Goal: Book appointment/travel/reservation

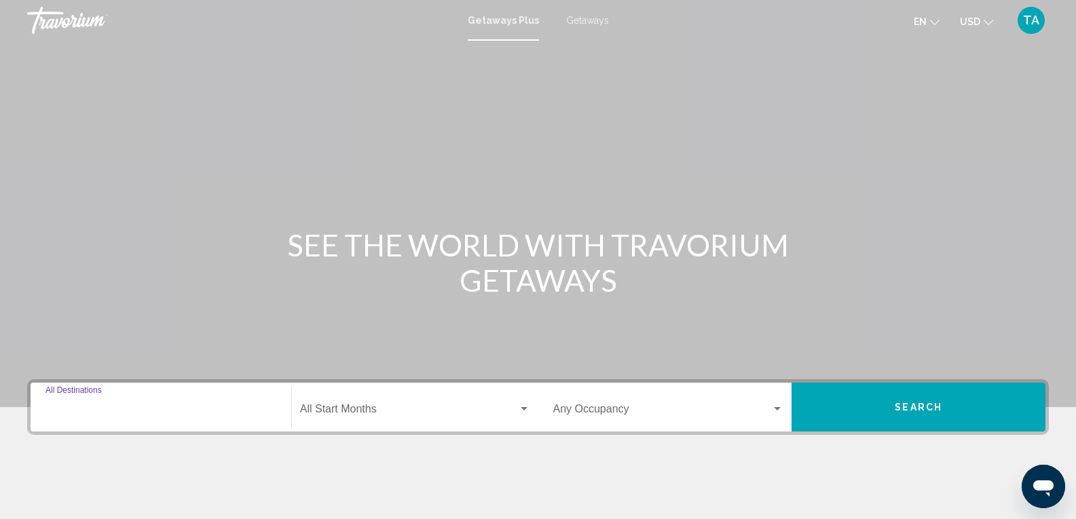
click at [110, 412] on input "Destination All Destinations" at bounding box center [160, 412] width 231 height 12
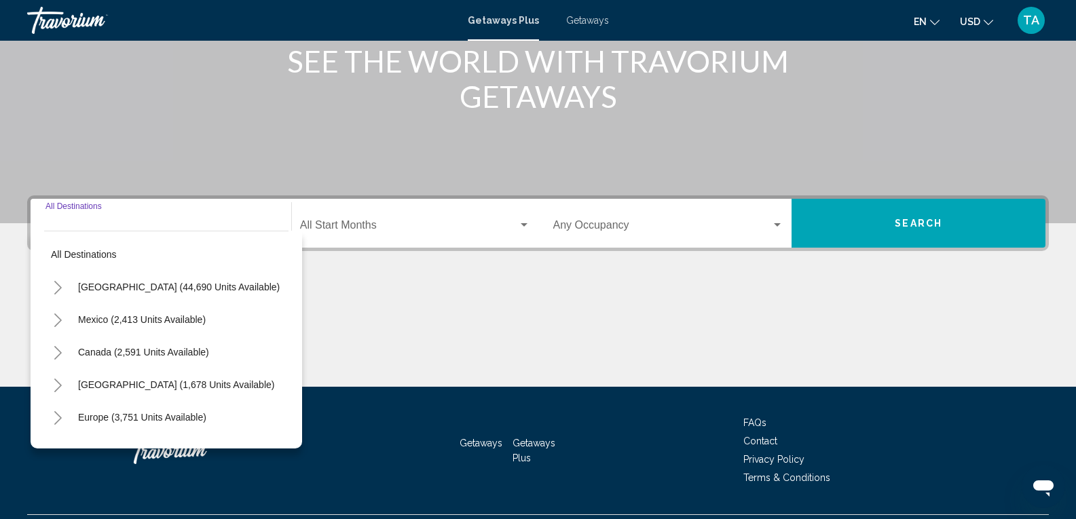
scroll to position [218, 0]
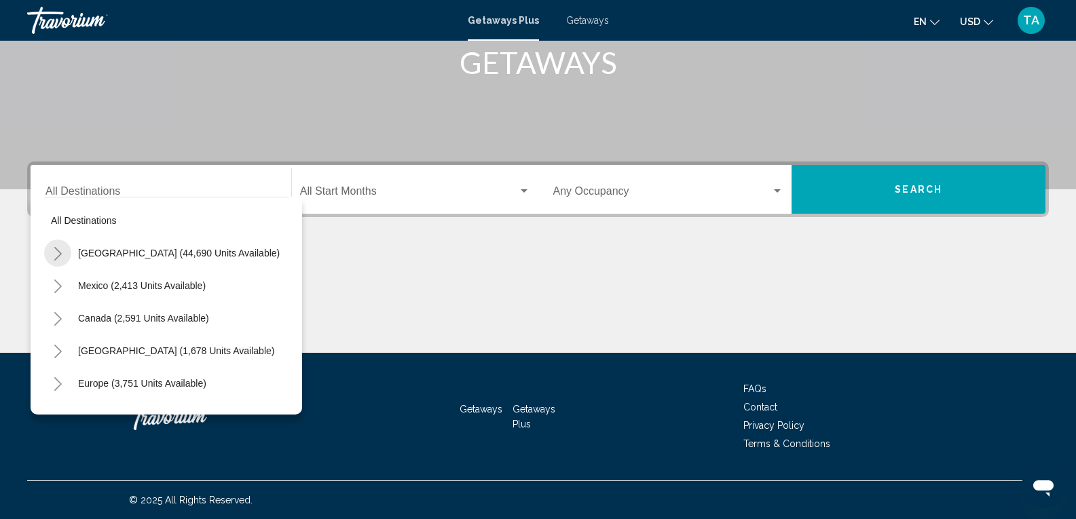
click at [59, 255] on icon "Toggle United States (44,690 units available)" at bounding box center [58, 254] width 10 height 14
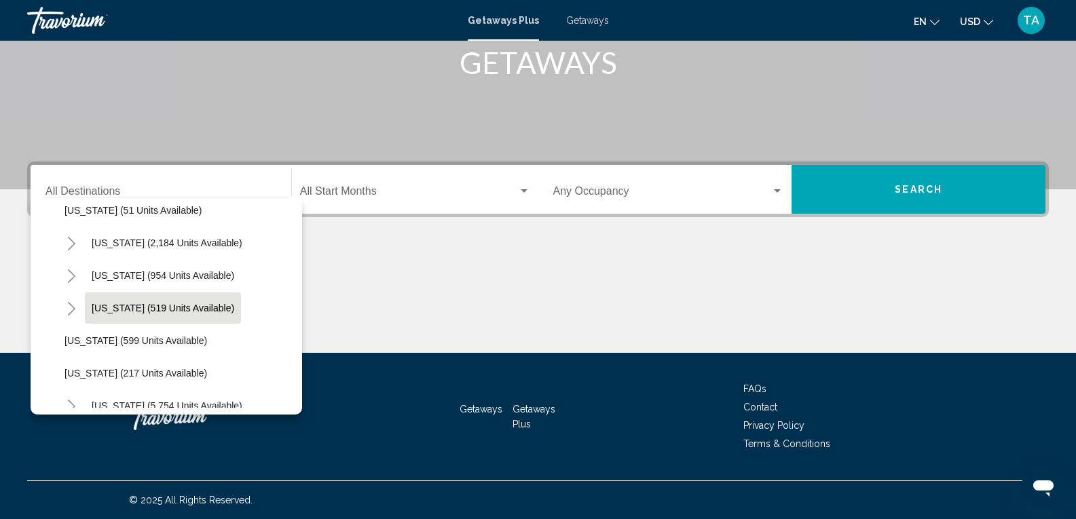
scroll to position [1086, 0]
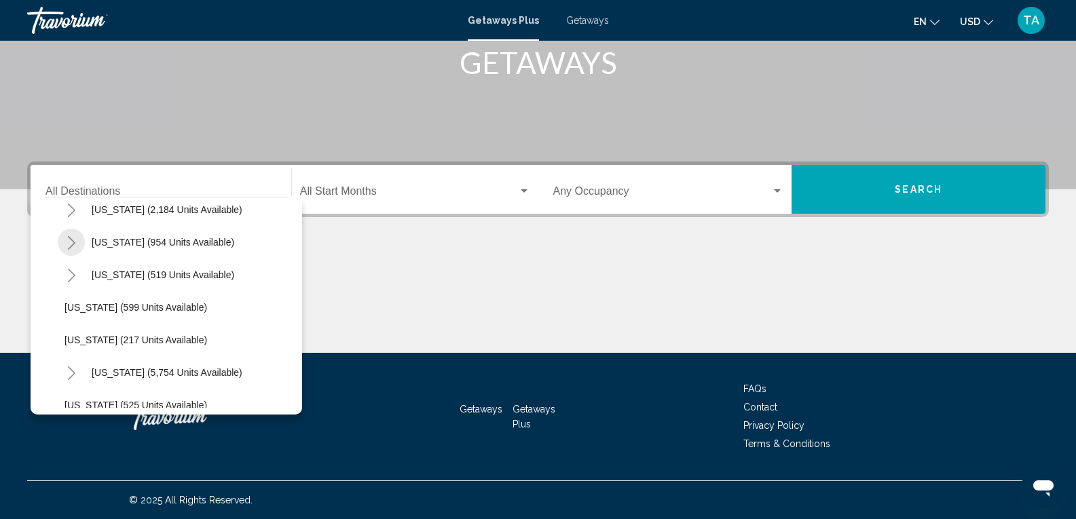
click at [71, 245] on icon "Toggle Tennessee (954 units available)" at bounding box center [72, 243] width 10 height 14
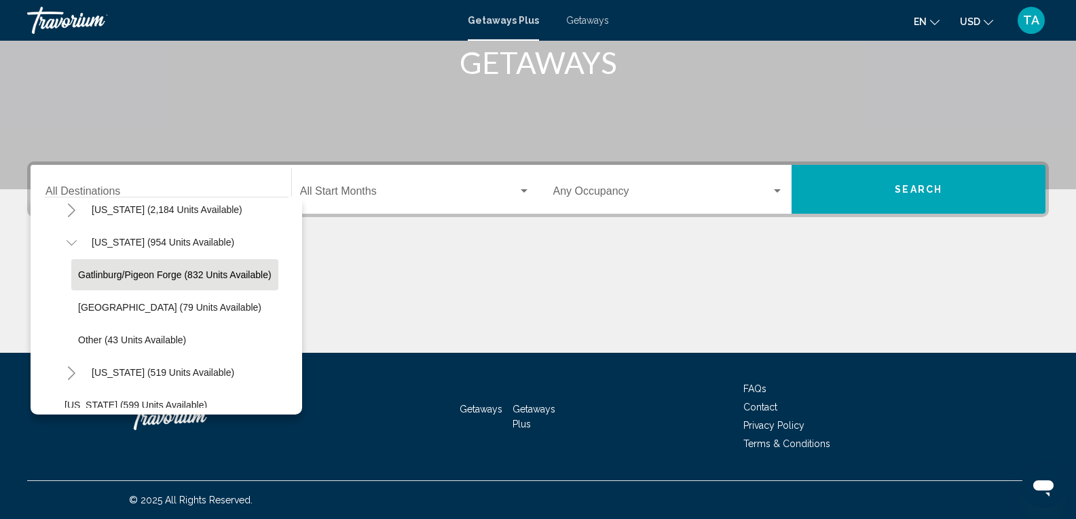
click at [113, 278] on span "Gatlinburg/Pigeon Forge (832 units available)" at bounding box center [174, 275] width 193 height 11
type input "**********"
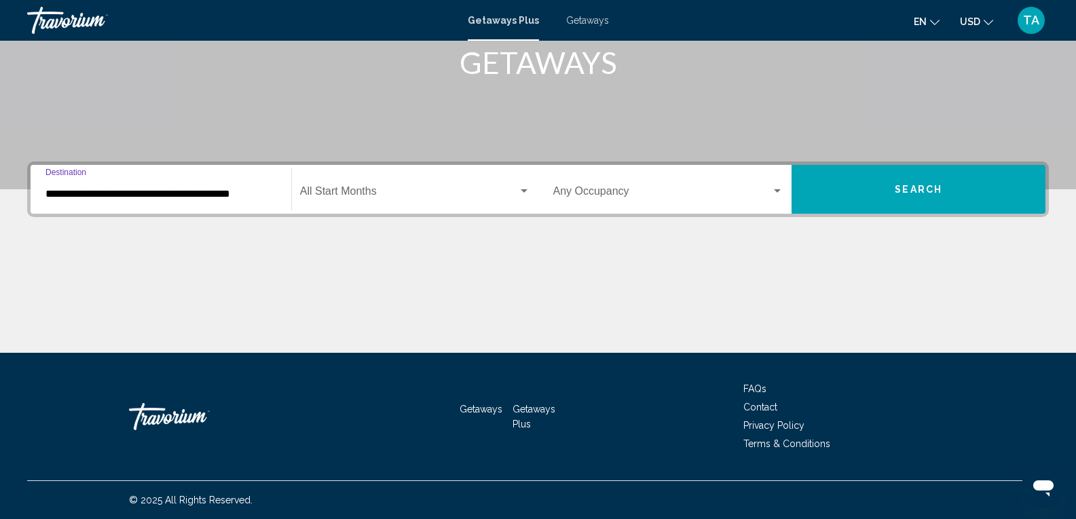
click at [777, 189] on div "Search widget" at bounding box center [777, 191] width 12 height 11
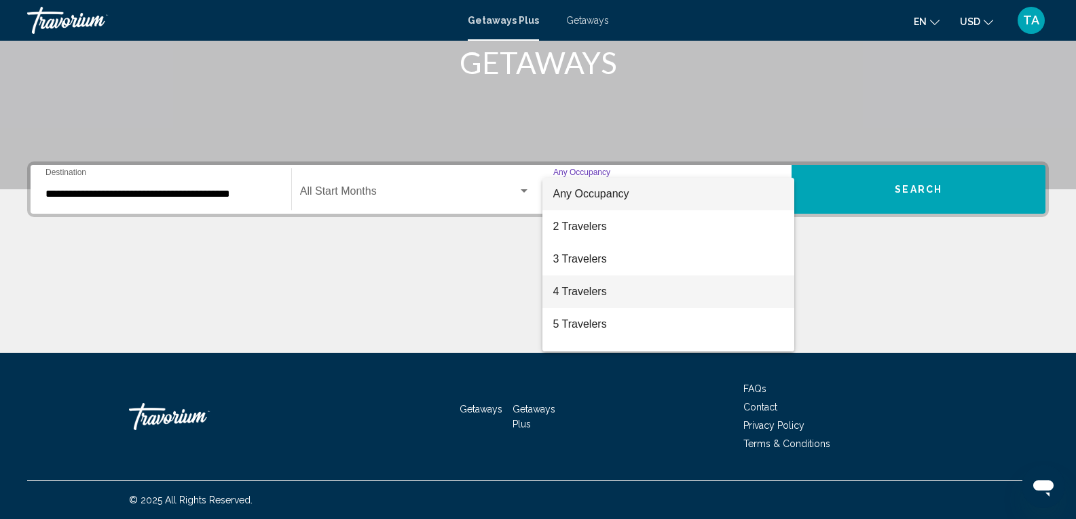
click at [577, 297] on span "4 Travelers" at bounding box center [668, 292] width 231 height 33
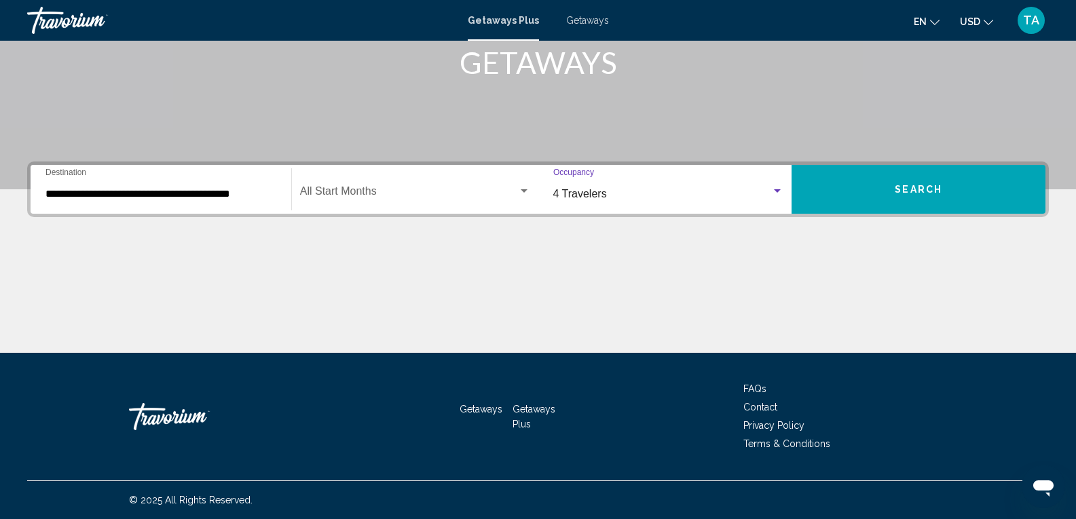
click at [933, 193] on span "Search" at bounding box center [919, 190] width 48 height 11
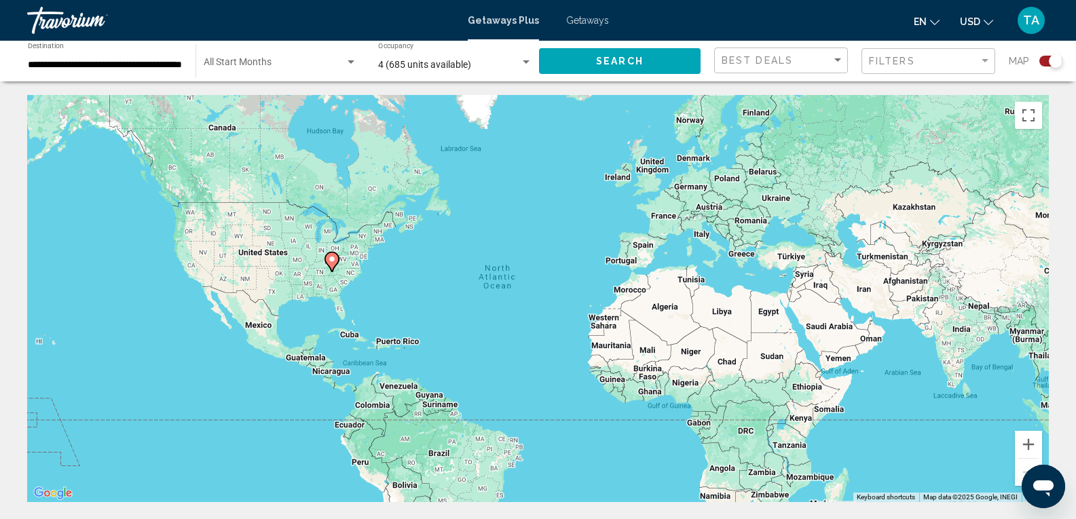
click at [333, 267] on icon "Main content" at bounding box center [331, 262] width 12 height 18
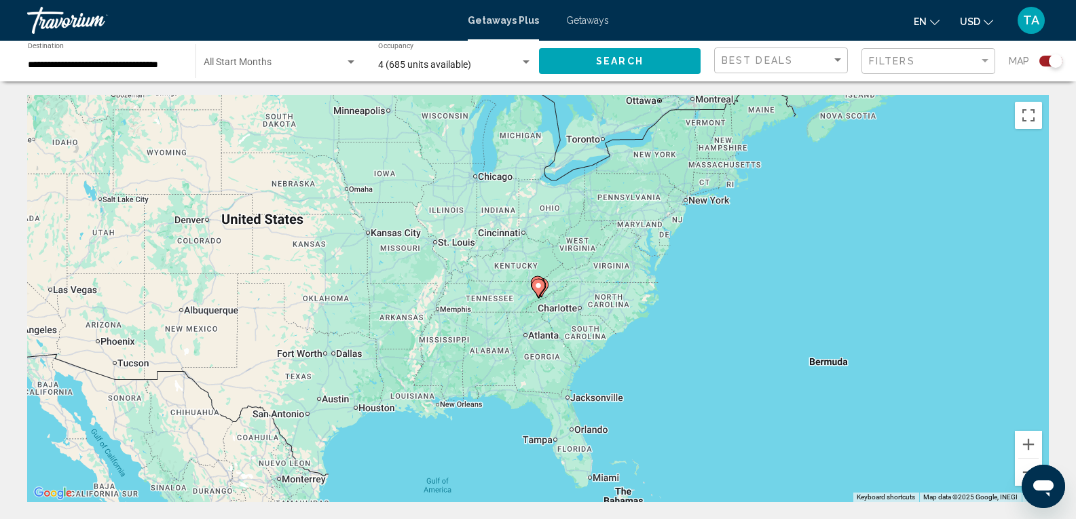
click at [542, 289] on icon "Main content" at bounding box center [538, 289] width 12 height 18
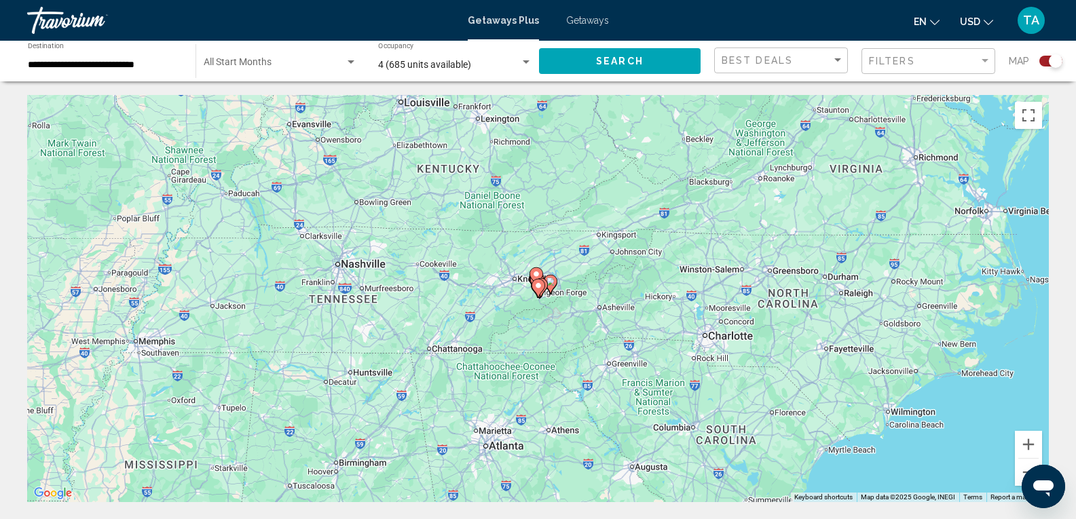
click at [542, 291] on icon "Main content" at bounding box center [539, 288] width 14 height 19
type input "**********"
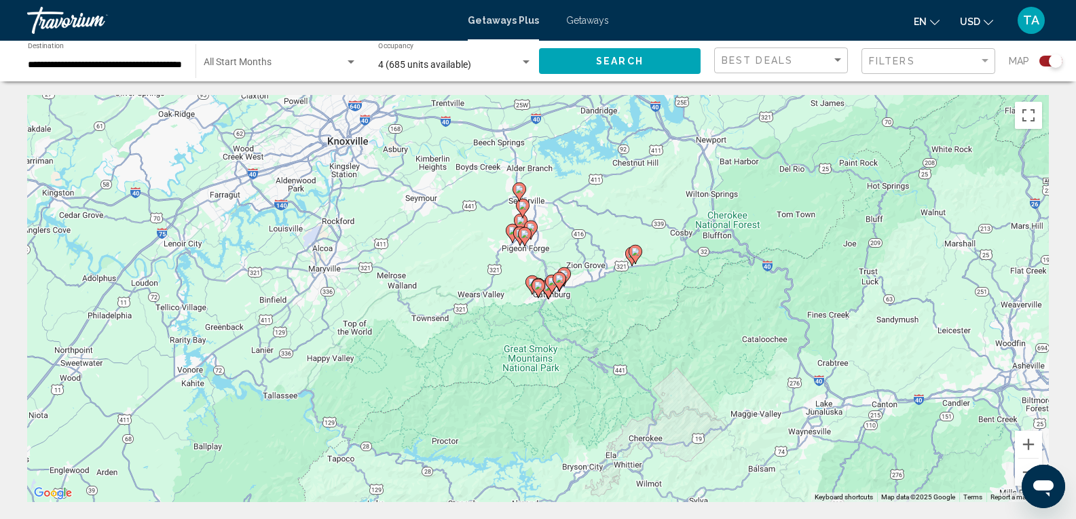
click at [544, 293] on gmp-advanced-marker "Main content" at bounding box center [539, 288] width 14 height 20
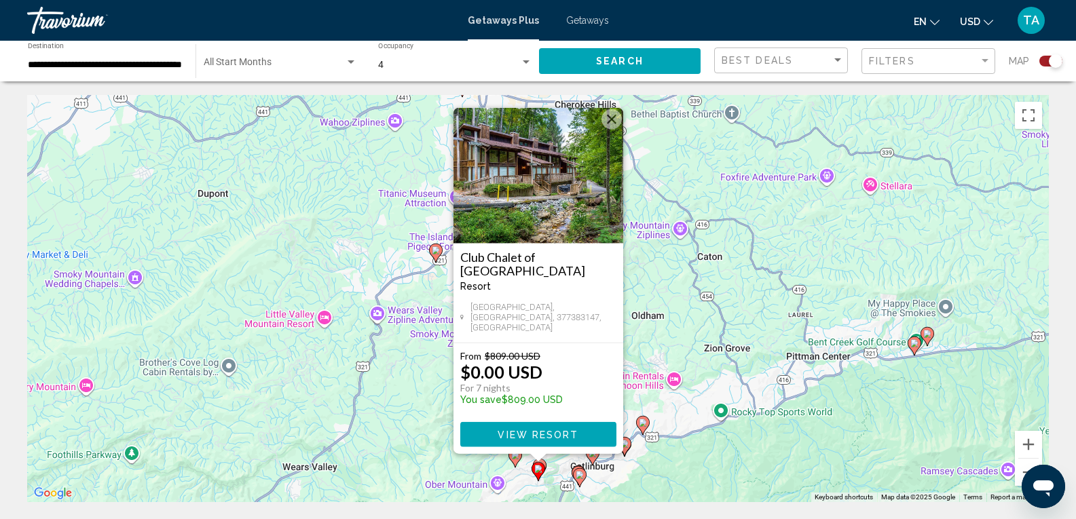
click at [671, 299] on div "To activate drag with keyboard, press Alt + Enter. Once in keyboard drag state,…" at bounding box center [538, 298] width 1022 height 407
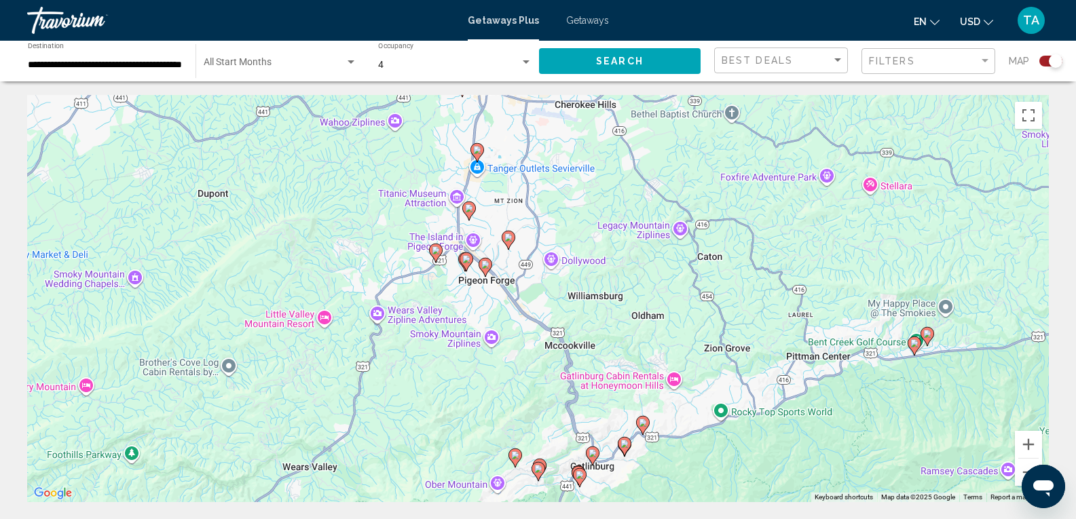
click at [436, 259] on icon "Main content" at bounding box center [435, 253] width 12 height 18
click at [434, 253] on image "Main content" at bounding box center [436, 250] width 8 height 8
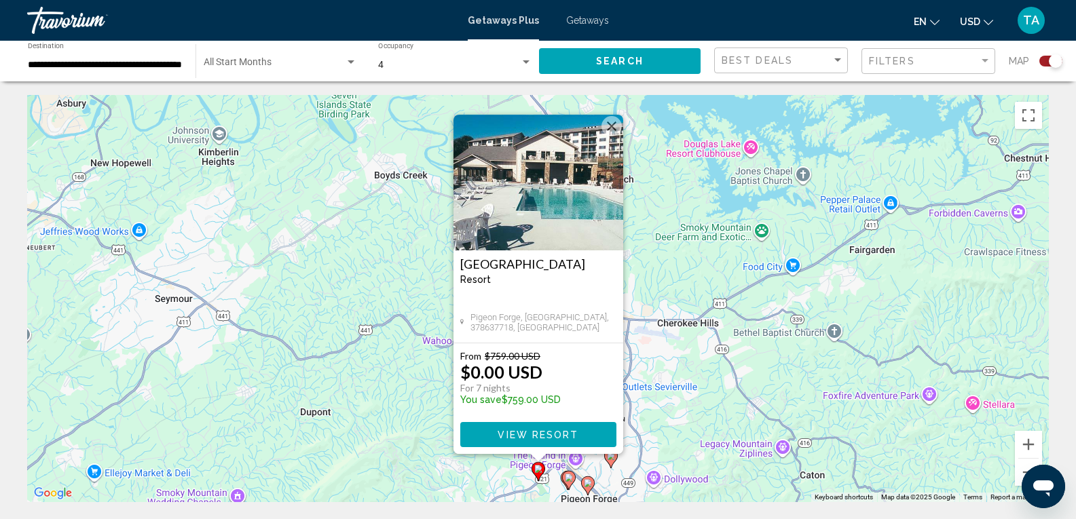
click at [428, 411] on div "To activate drag with keyboard, press Alt + Enter. Once in keyboard drag state,…" at bounding box center [538, 298] width 1022 height 407
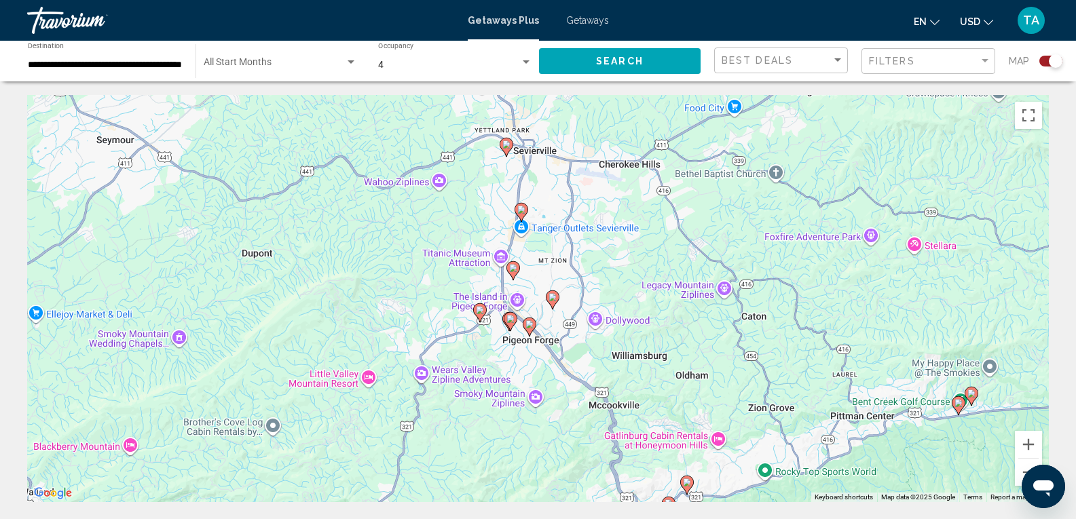
drag, startPoint x: 653, startPoint y: 418, endPoint x: 588, endPoint y: 244, distance: 185.6
click at [589, 245] on div "To activate drag with keyboard, press Alt + Enter. Once in keyboard drag state,…" at bounding box center [538, 298] width 1022 height 407
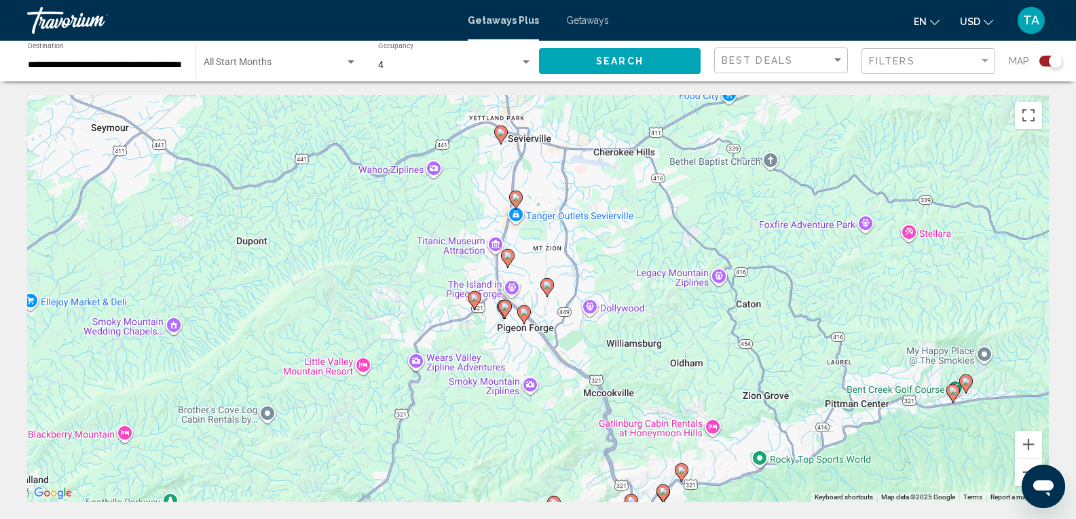
click at [507, 263] on icon "Main content" at bounding box center [507, 259] width 12 height 18
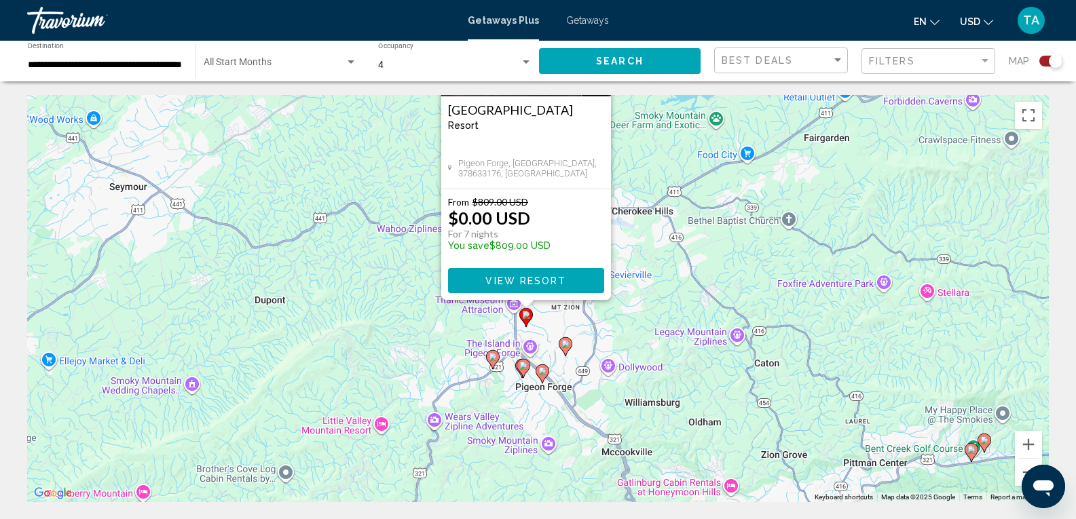
drag, startPoint x: 657, startPoint y: 418, endPoint x: 647, endPoint y: 263, distance: 155.1
click at [645, 261] on div "To activate drag with keyboard, press Alt + Enter. Once in keyboard drag state,…" at bounding box center [538, 298] width 1022 height 407
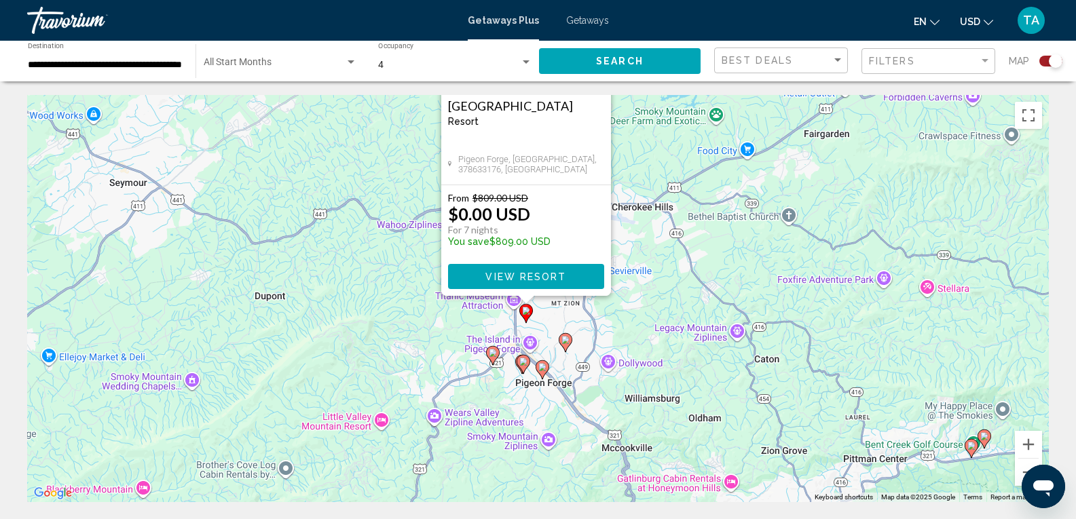
click at [599, 336] on div "To activate drag with keyboard, press Alt + Enter. Once in keyboard drag state,…" at bounding box center [538, 298] width 1022 height 407
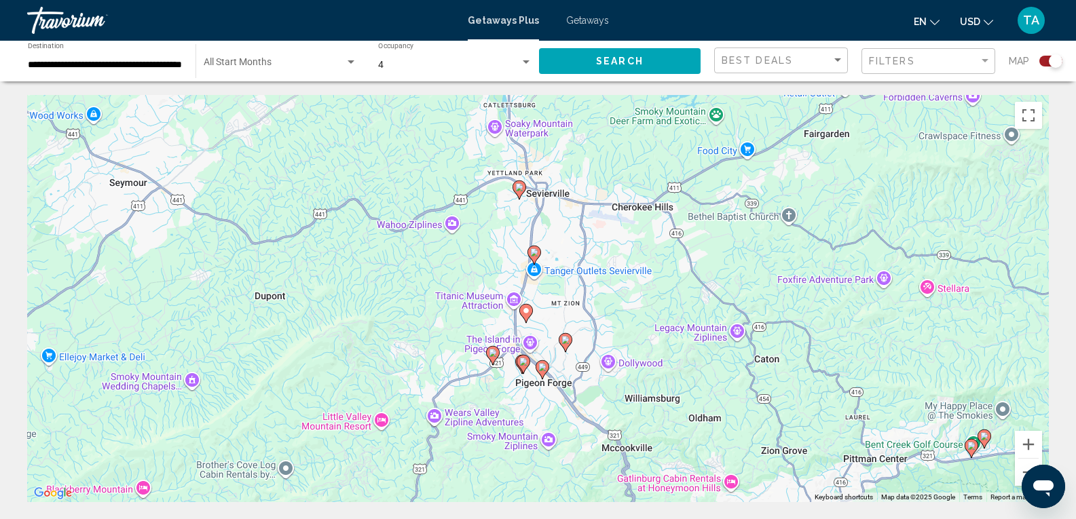
click at [567, 343] on image "Main content" at bounding box center [565, 340] width 8 height 8
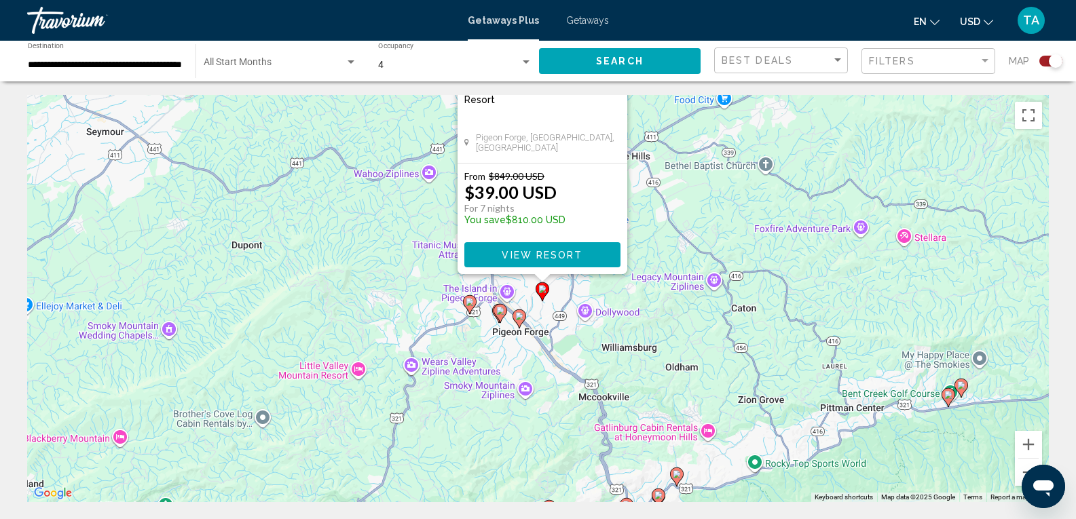
drag, startPoint x: 637, startPoint y: 420, endPoint x: 642, endPoint y: 224, distance: 196.3
click at [642, 224] on div "To activate drag with keyboard, press Alt + Enter. Once in keyboard drag state,…" at bounding box center [538, 298] width 1022 height 407
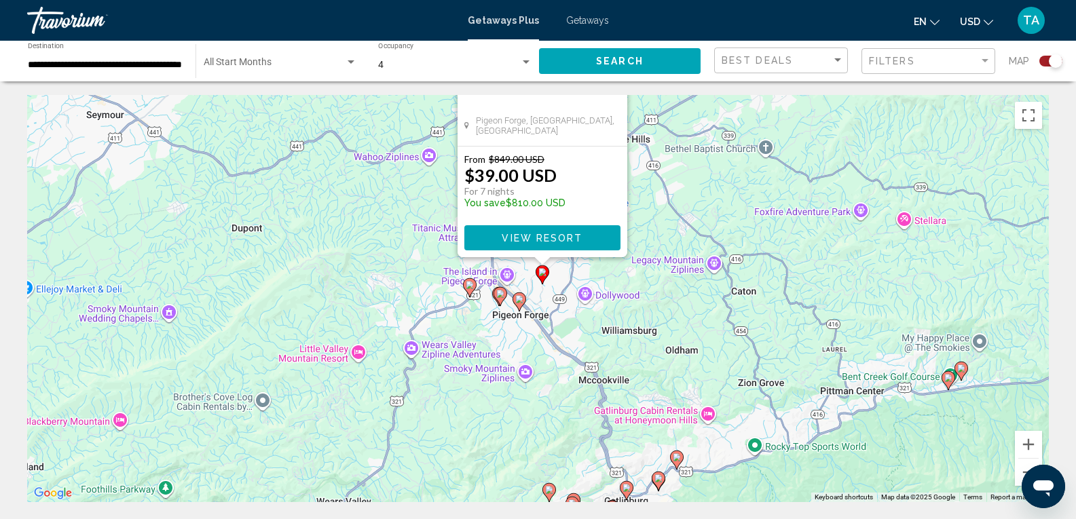
click at [570, 312] on div "To activate drag with keyboard, press Alt + Enter. Once in keyboard drag state,…" at bounding box center [538, 298] width 1022 height 407
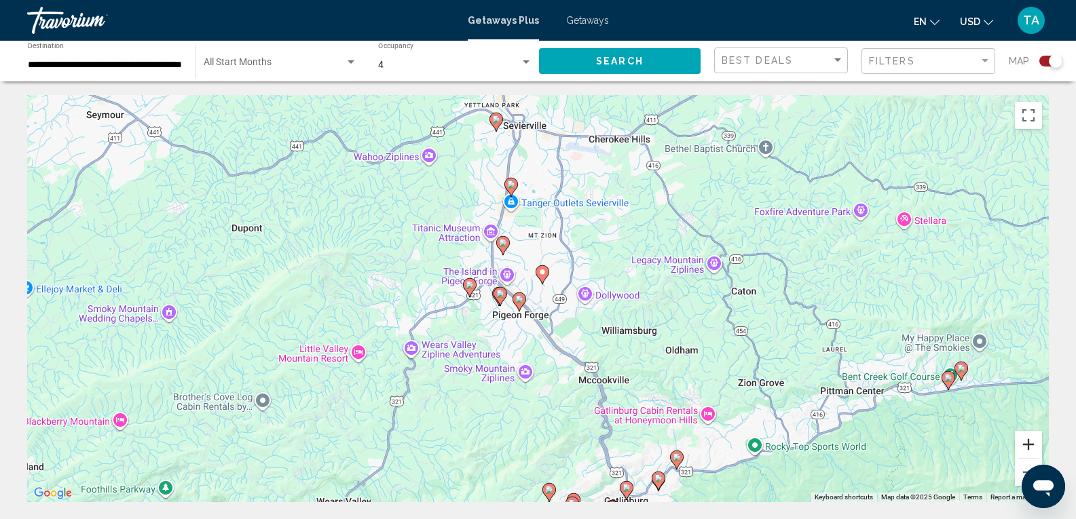
click at [1025, 443] on button "Zoom in" at bounding box center [1028, 444] width 27 height 27
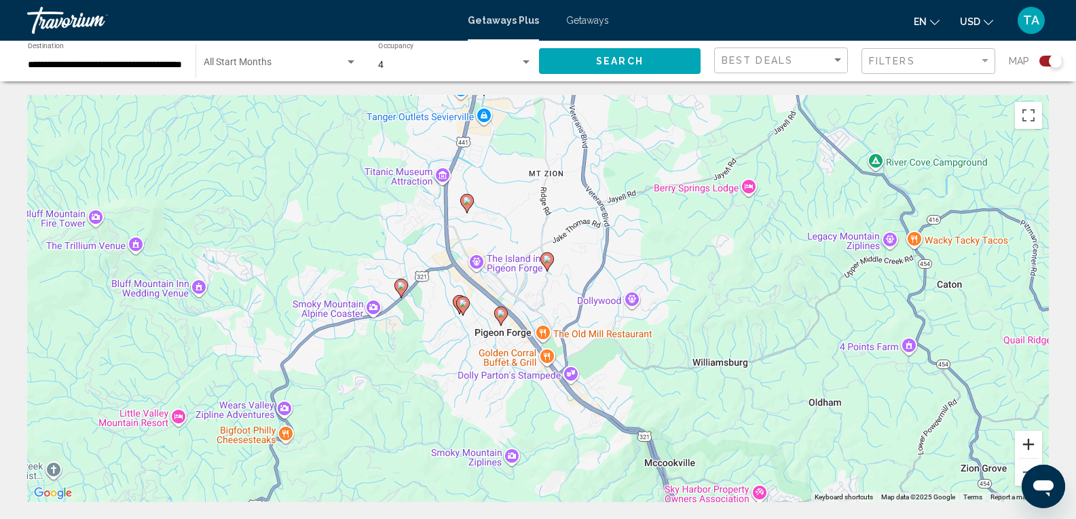
click at [1031, 444] on button "Zoom in" at bounding box center [1028, 444] width 27 height 27
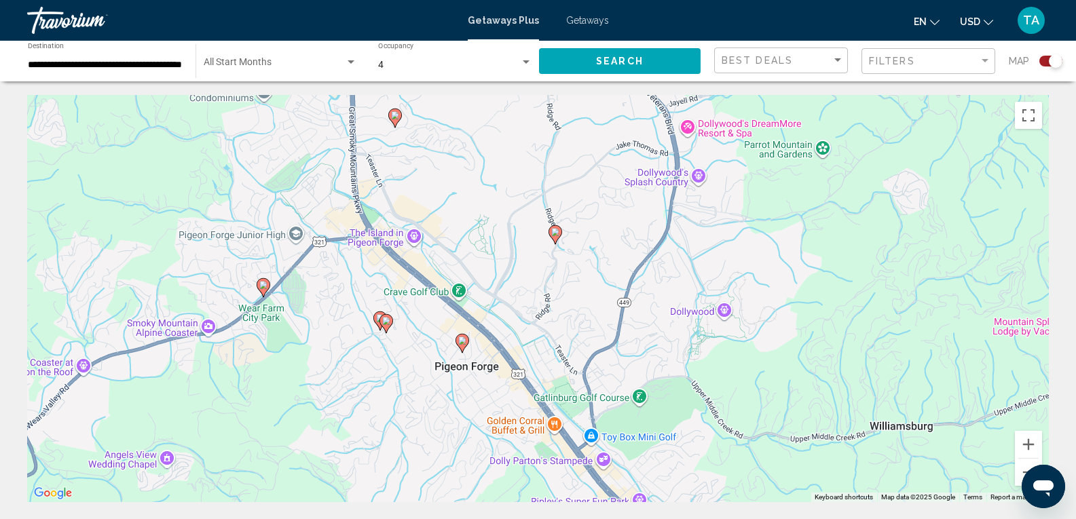
click at [460, 347] on icon "Main content" at bounding box center [462, 344] width 12 height 18
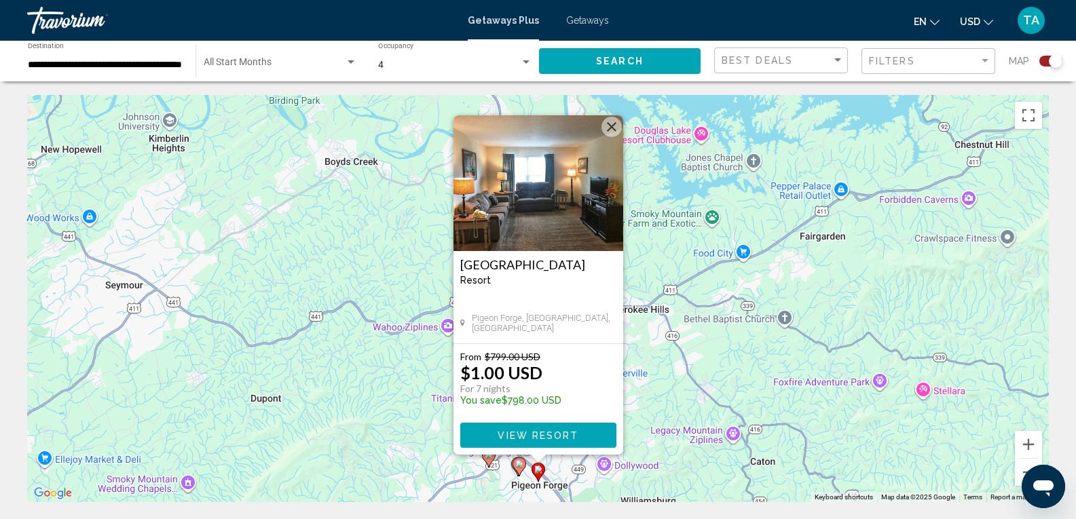
click at [950, 447] on div "To activate drag with keyboard, press Alt + Enter. Once in keyboard drag state,…" at bounding box center [538, 298] width 1022 height 407
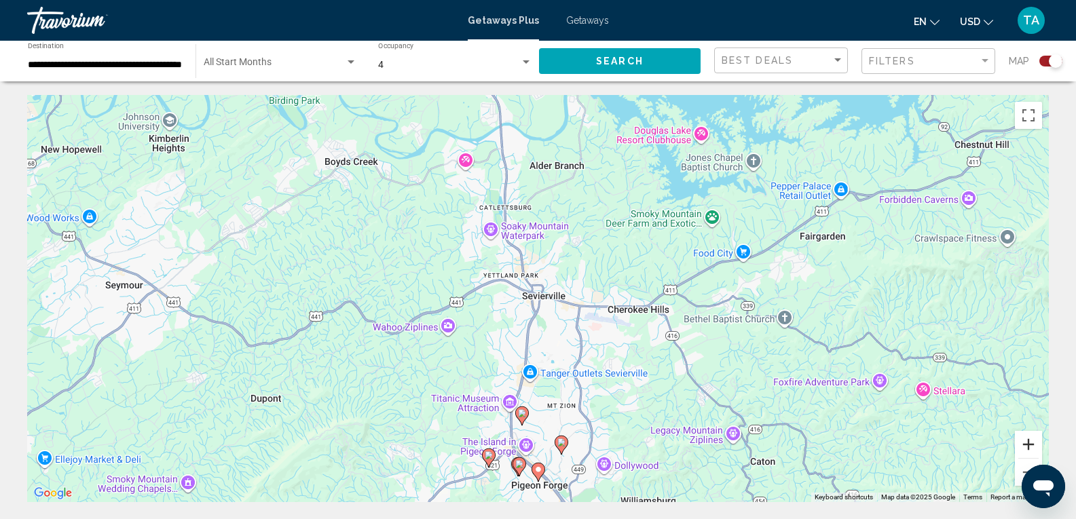
click at [1033, 442] on button "Zoom in" at bounding box center [1028, 444] width 27 height 27
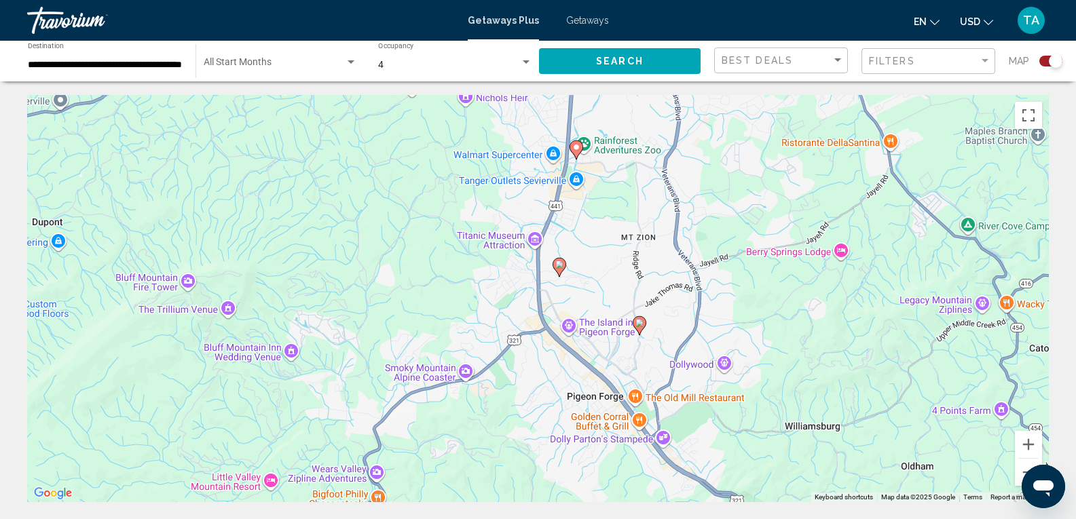
drag, startPoint x: 630, startPoint y: 370, endPoint x: 684, endPoint y: 143, distance: 233.0
click at [684, 138] on div "To activate drag with keyboard, press Alt + Enter. Once in keyboard drag state,…" at bounding box center [538, 298] width 1022 height 407
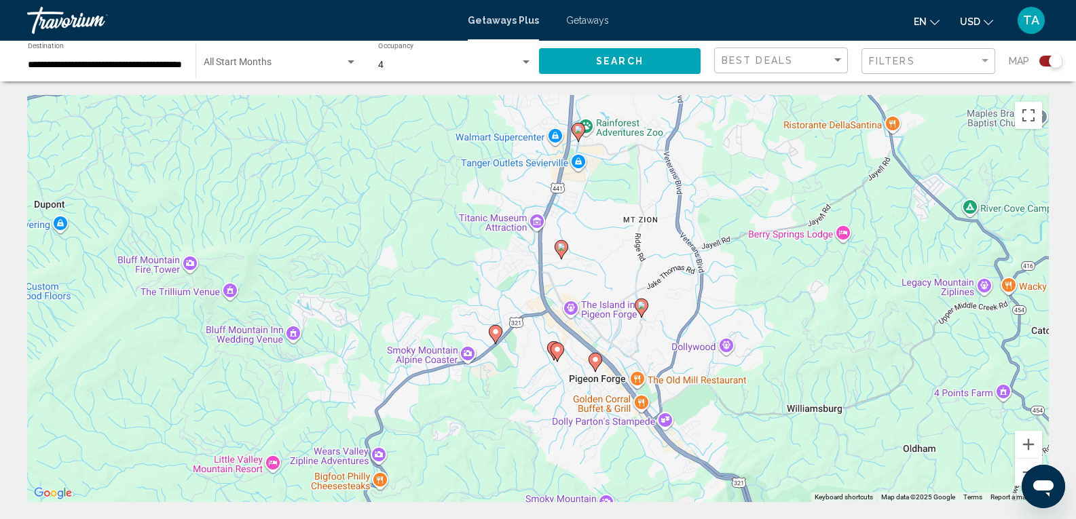
click at [557, 352] on image "Main content" at bounding box center [557, 350] width 8 height 8
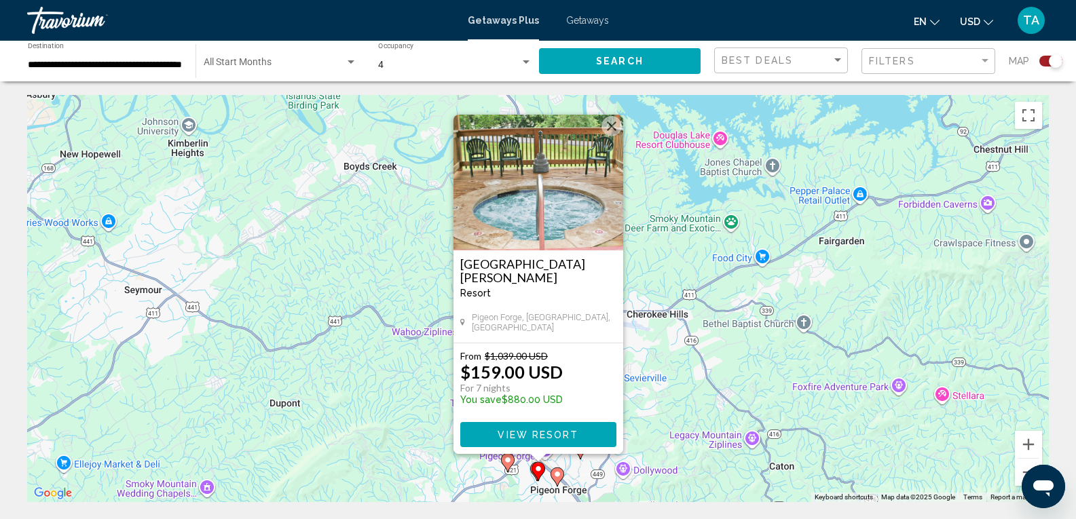
click at [672, 409] on div "To activate drag with keyboard, press Alt + Enter. Once in keyboard drag state,…" at bounding box center [538, 298] width 1022 height 407
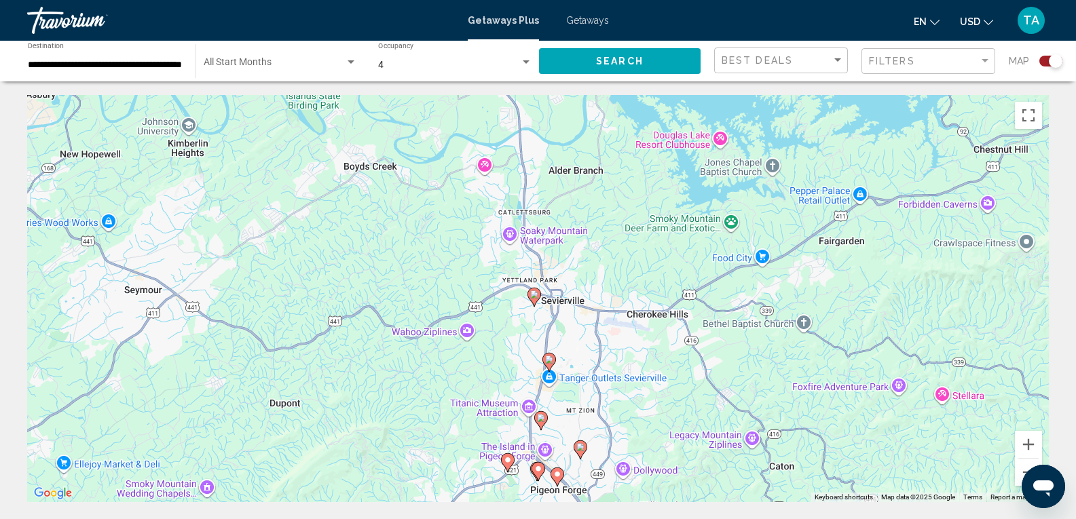
click at [532, 472] on gmp-advanced-marker "Main content" at bounding box center [539, 472] width 14 height 20
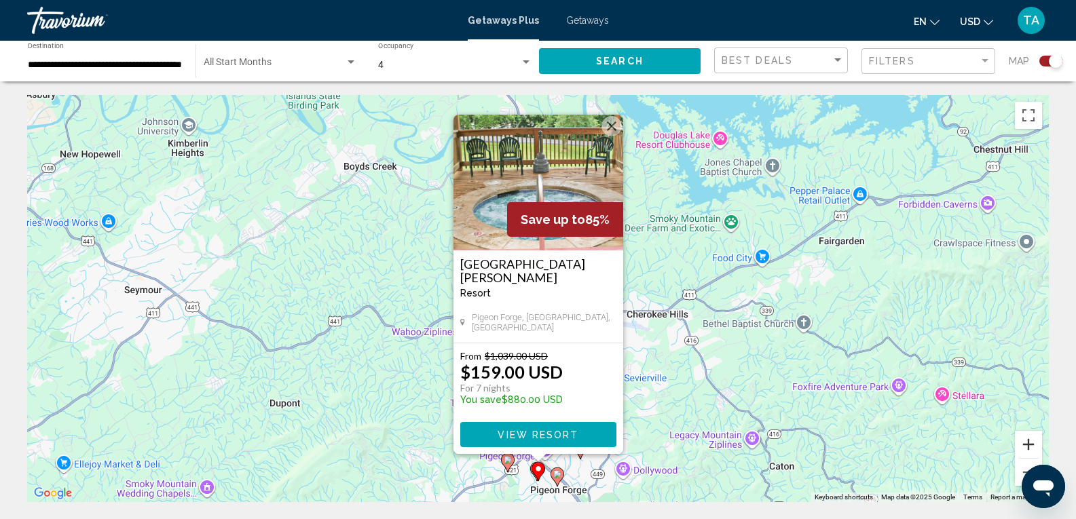
click at [1031, 445] on button "Zoom in" at bounding box center [1028, 444] width 27 height 27
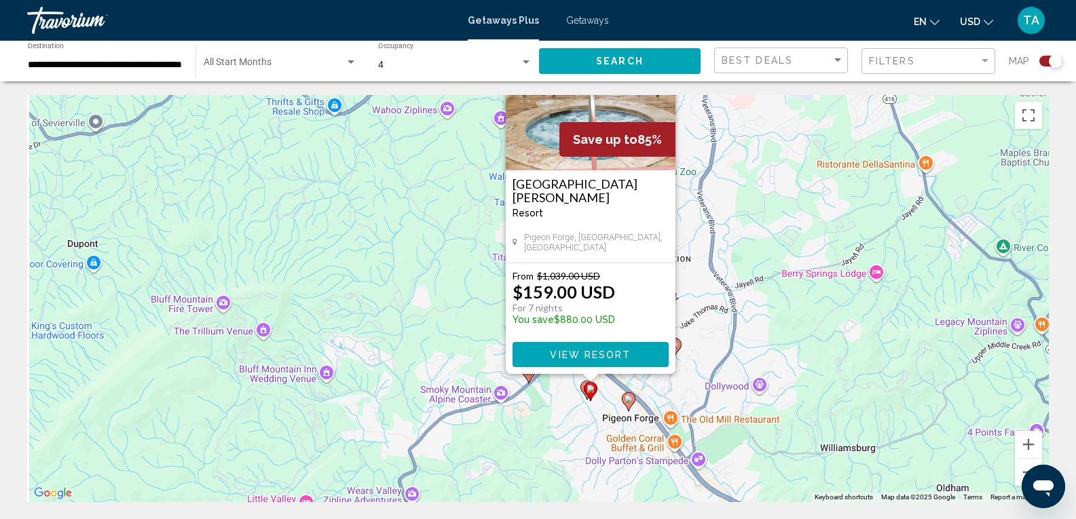
drag, startPoint x: 665, startPoint y: 421, endPoint x: 713, endPoint y: 151, distance: 274.5
click at [713, 152] on div "To activate drag with keyboard, press Alt + Enter. Once in keyboard drag state,…" at bounding box center [538, 298] width 1022 height 407
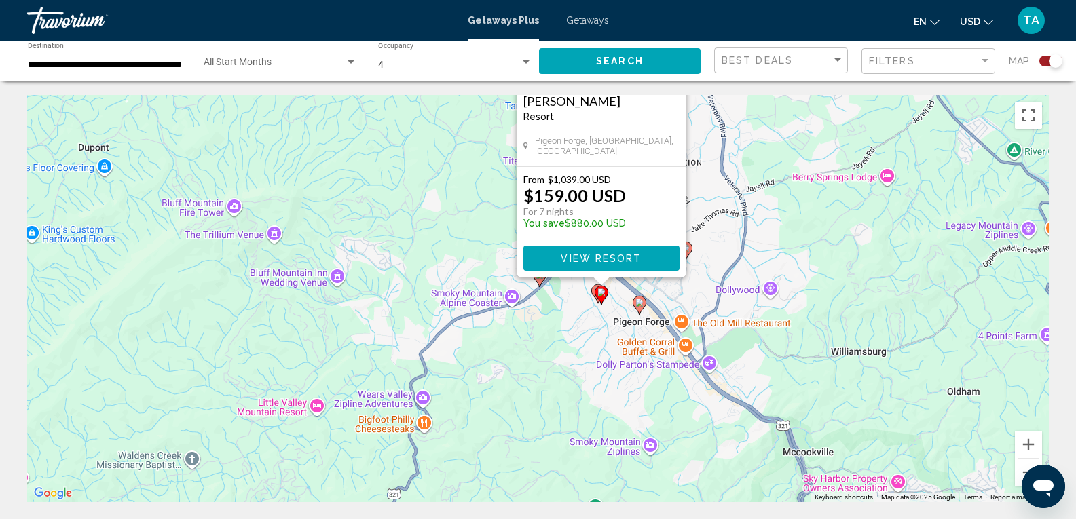
click at [591, 294] on gmp-advanced-marker "Main content" at bounding box center [598, 294] width 14 height 20
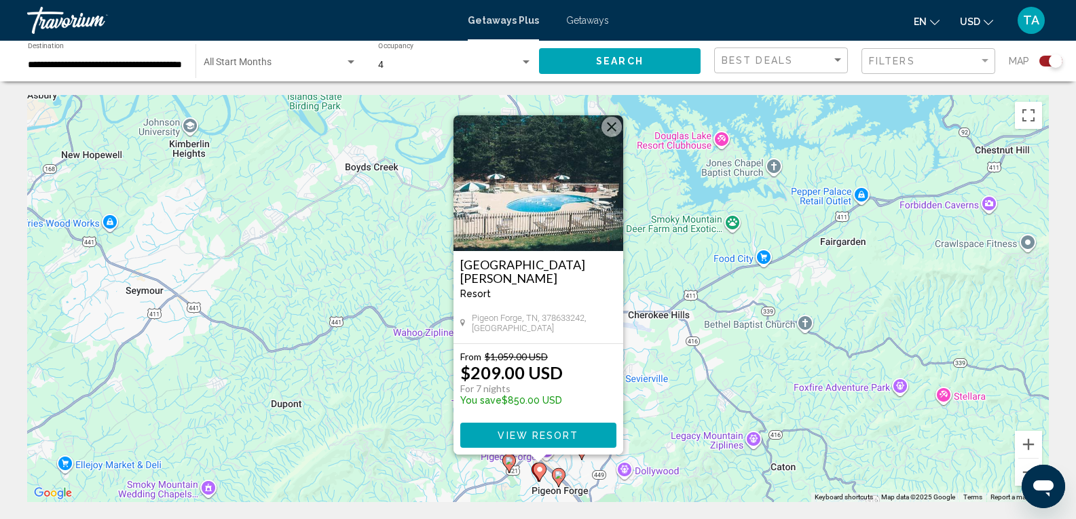
click at [675, 413] on div "To navigate, press the arrow keys. To activate drag with keyboard, press Alt + …" at bounding box center [538, 298] width 1022 height 407
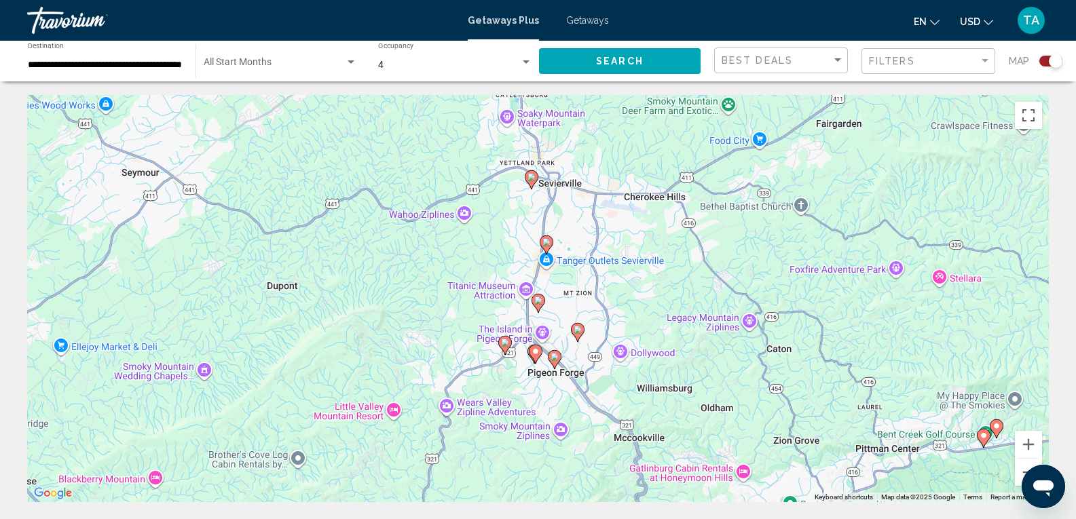
drag, startPoint x: 656, startPoint y: 336, endPoint x: 630, endPoint y: 194, distance: 144.3
click at [631, 197] on div "To activate drag with keyboard, press Alt + Enter. Once in keyboard drag state,…" at bounding box center [538, 298] width 1022 height 407
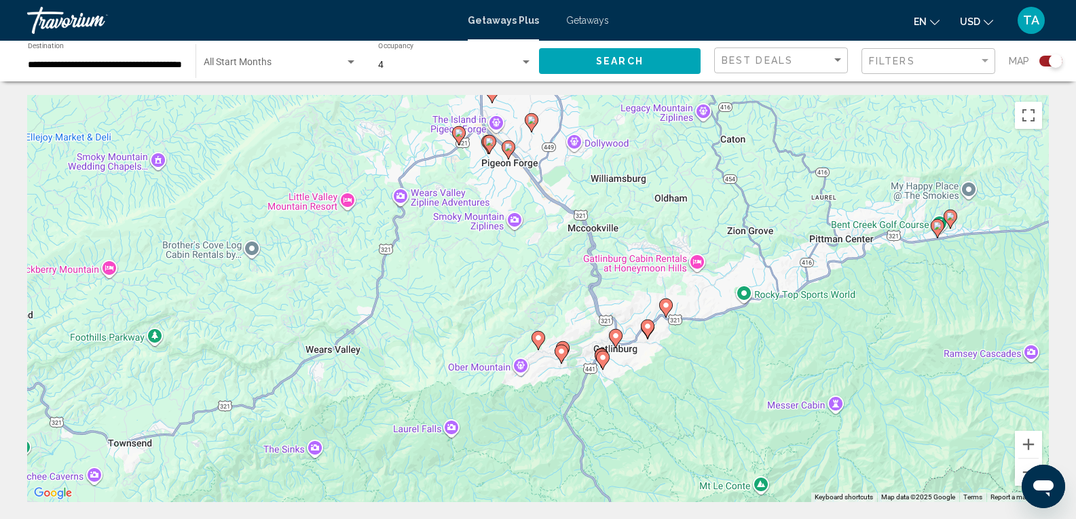
click at [667, 307] on image "Main content" at bounding box center [666, 305] width 8 height 8
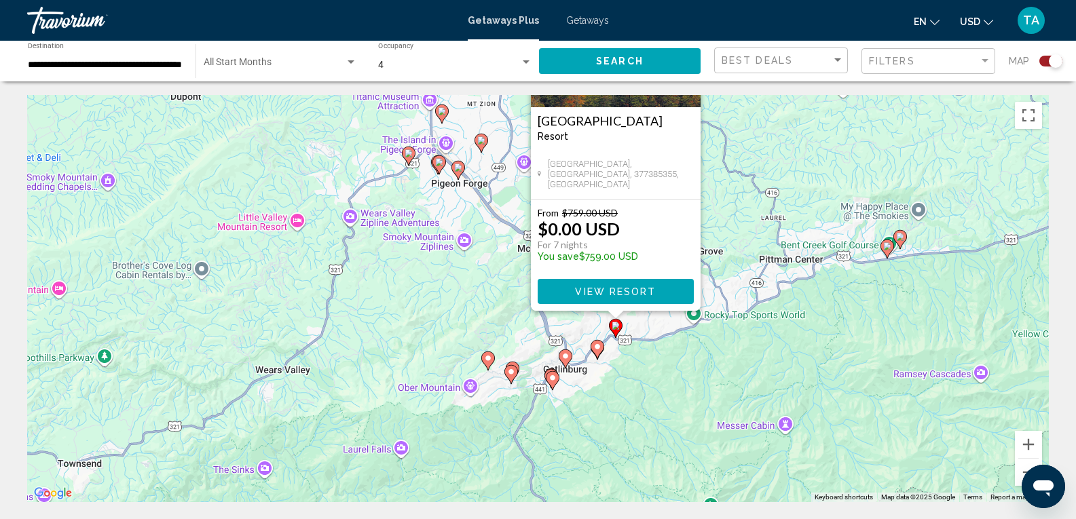
drag, startPoint x: 689, startPoint y: 354, endPoint x: 759, endPoint y: 235, distance: 138.4
click at [757, 236] on div "To activate drag with keyboard, press Alt + Enter. Once in keyboard drag state,…" at bounding box center [538, 298] width 1022 height 407
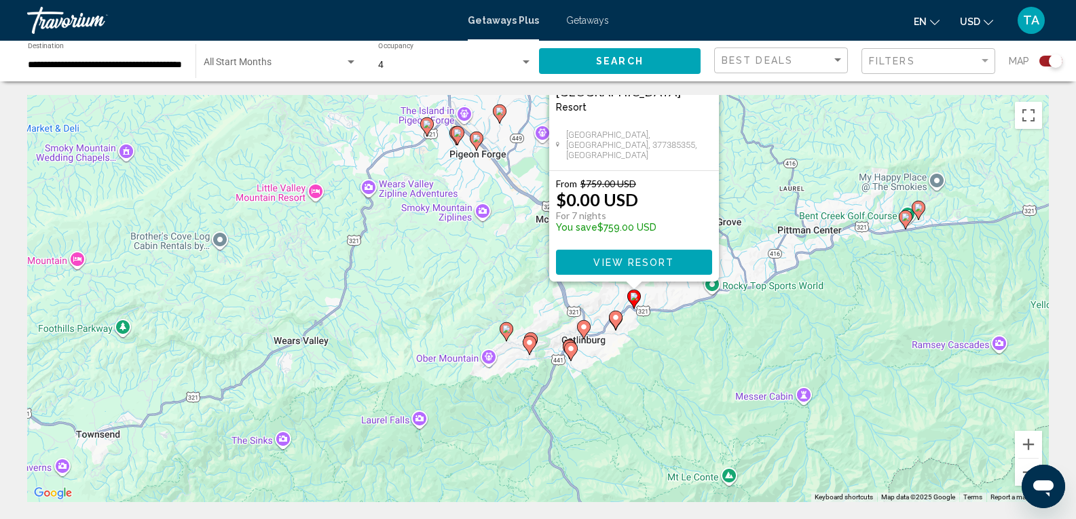
click at [616, 322] on icon "Main content" at bounding box center [615, 321] width 12 height 18
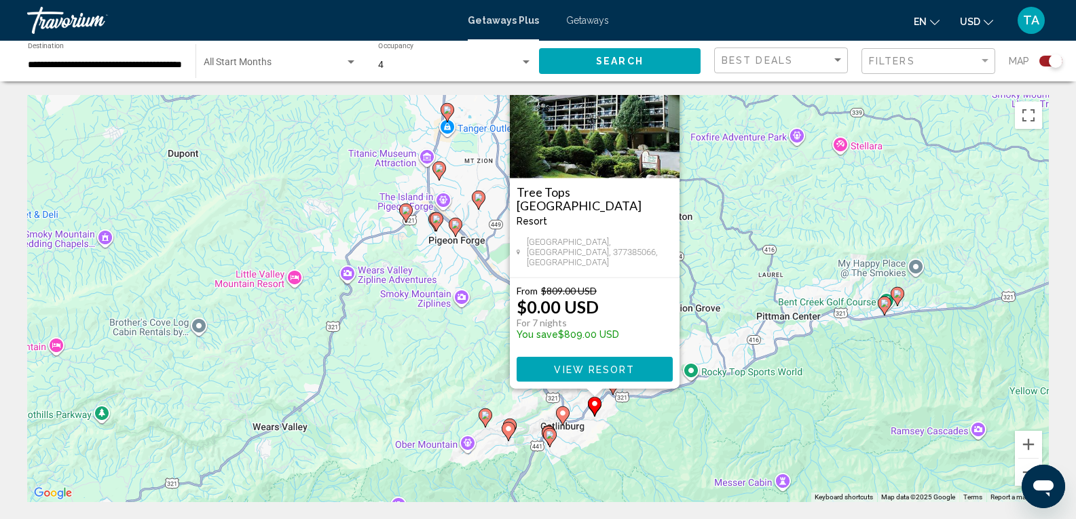
drag, startPoint x: 668, startPoint y: 372, endPoint x: 808, endPoint y: 228, distance: 200.7
click at [806, 228] on div "To activate drag with keyboard, press Alt + Enter. Once in keyboard drag state,…" at bounding box center [538, 298] width 1022 height 407
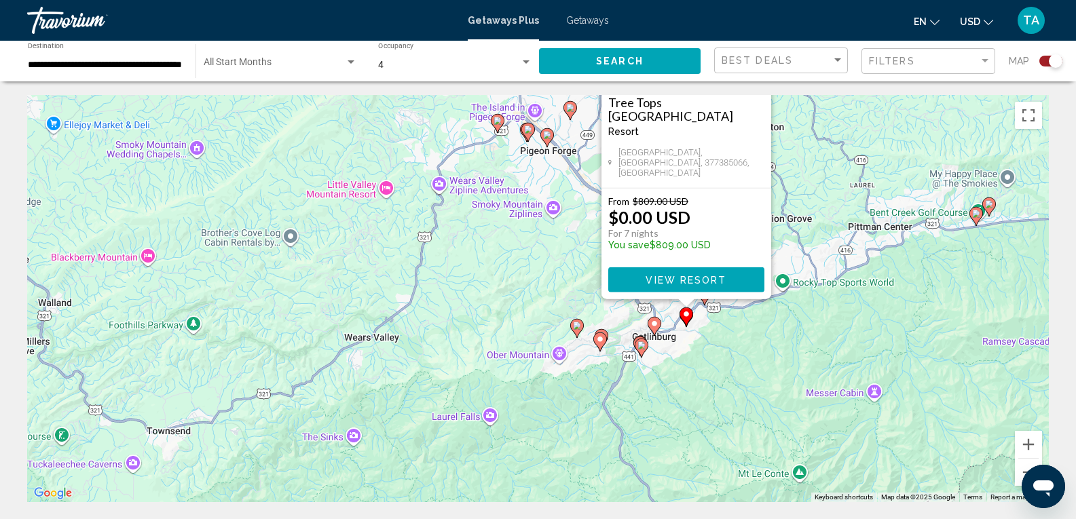
click at [657, 331] on gmp-advanced-marker "Main content" at bounding box center [655, 326] width 14 height 20
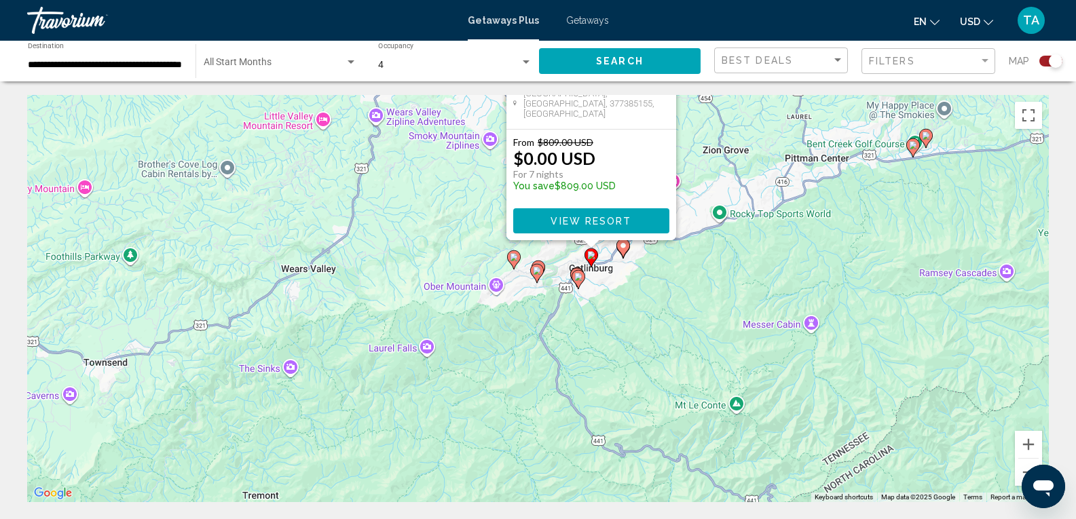
drag, startPoint x: 703, startPoint y: 318, endPoint x: 754, endPoint y: 123, distance: 201.2
click at [753, 116] on div "To activate drag with keyboard, press Alt + Enter. Once in keyboard drag state,…" at bounding box center [538, 298] width 1022 height 407
click at [590, 222] on span "View Resort" at bounding box center [592, 220] width 81 height 11
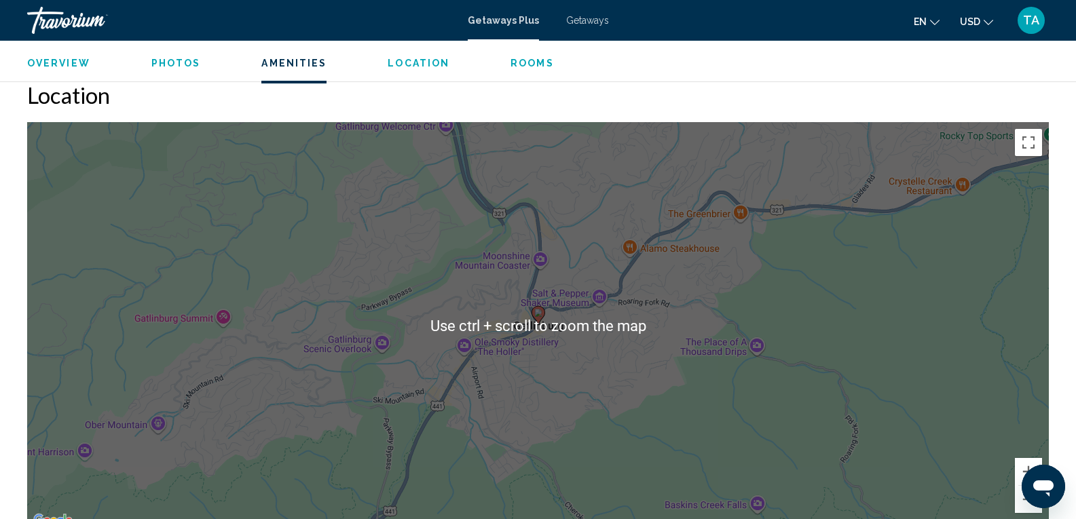
scroll to position [1697, 0]
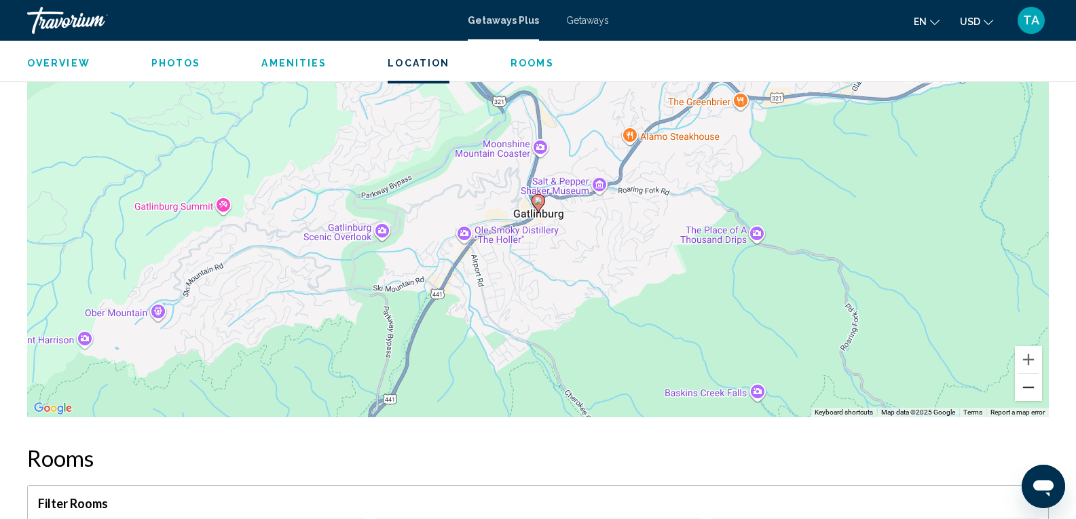
click at [1031, 388] on button "Zoom out" at bounding box center [1028, 387] width 27 height 27
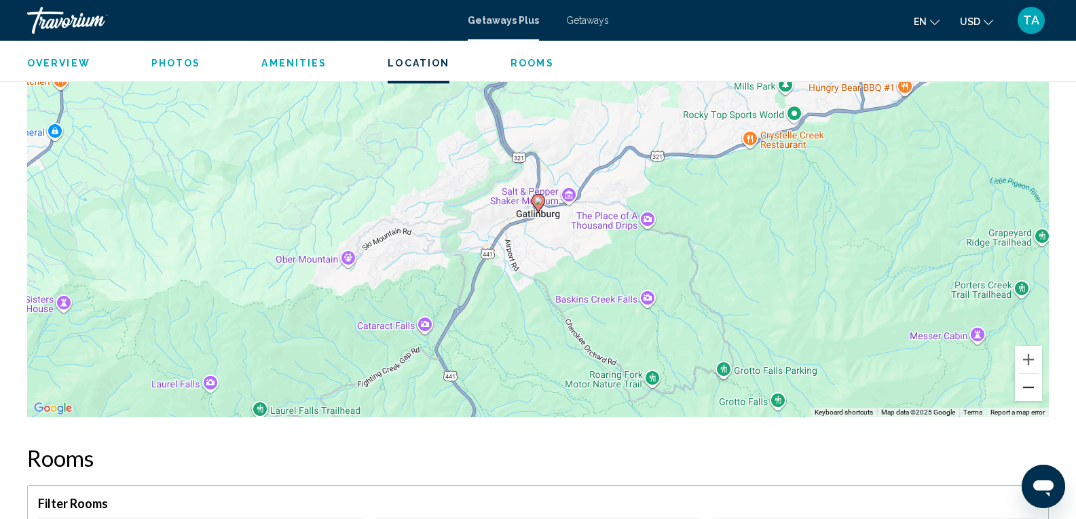
click at [1032, 388] on button "Zoom out" at bounding box center [1028, 387] width 27 height 27
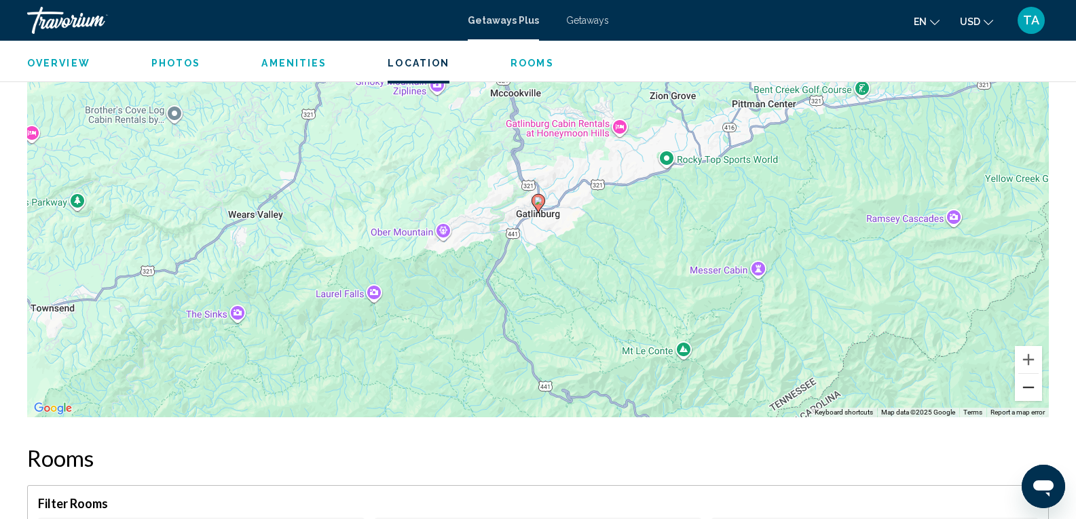
click at [1032, 388] on button "Zoom out" at bounding box center [1028, 387] width 27 height 27
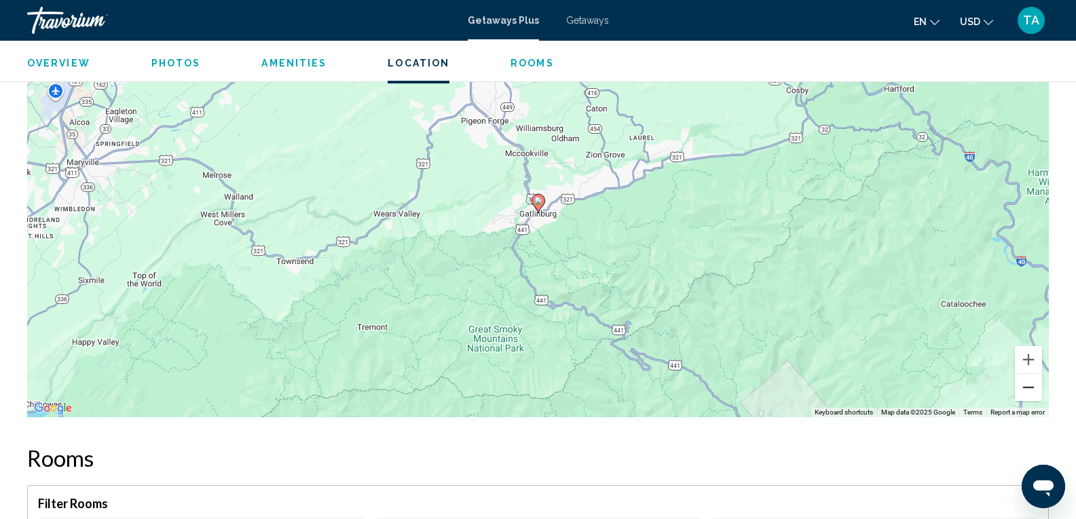
click at [1032, 388] on button "Zoom out" at bounding box center [1028, 387] width 27 height 27
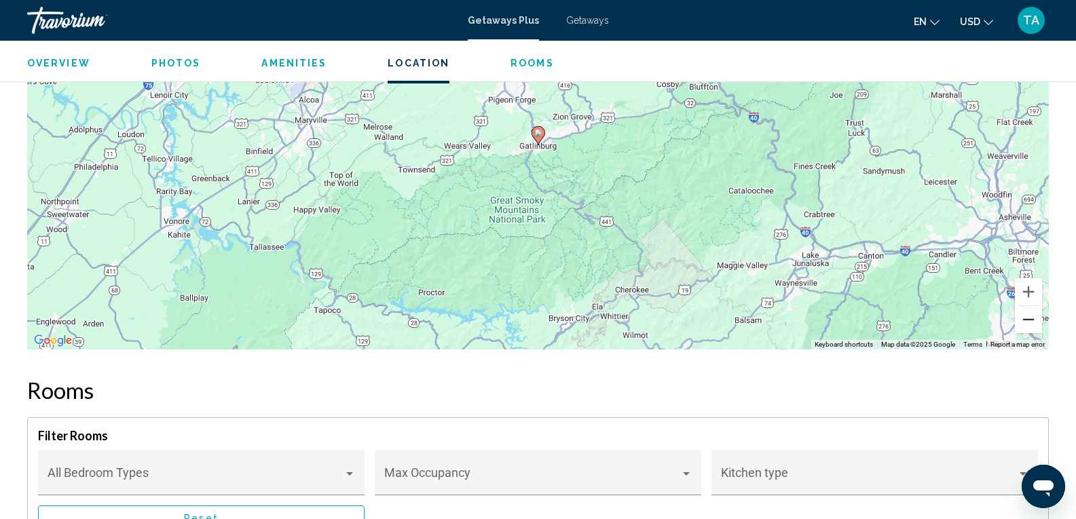
scroll to position [1901, 0]
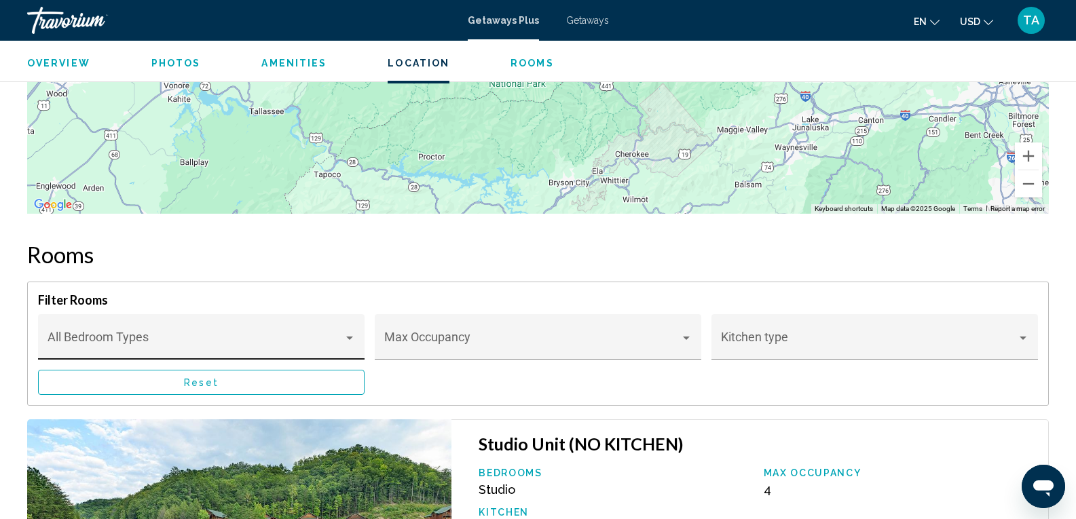
click at [350, 337] on div "Main content" at bounding box center [349, 338] width 7 height 3
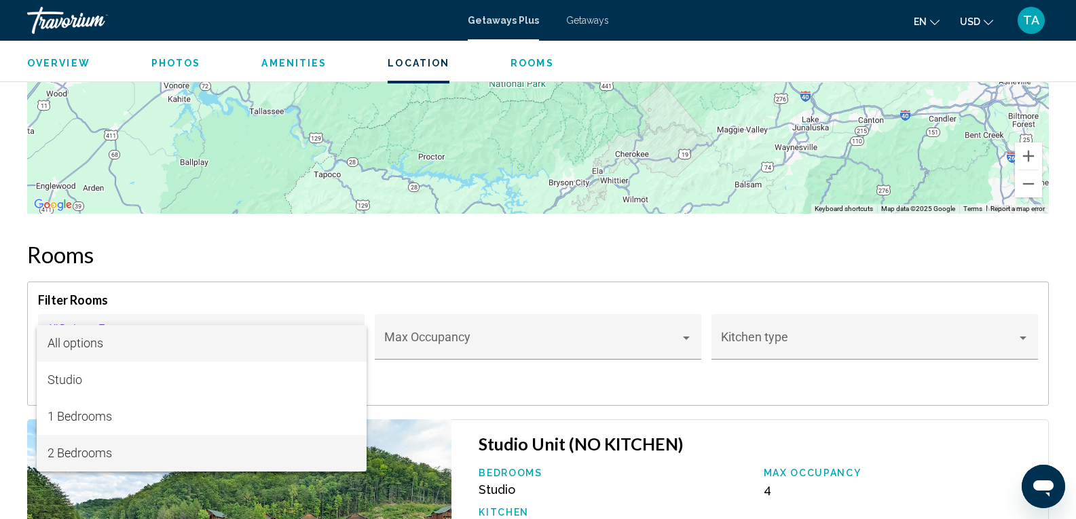
click at [110, 454] on span "2 Bedrooms" at bounding box center [202, 453] width 308 height 37
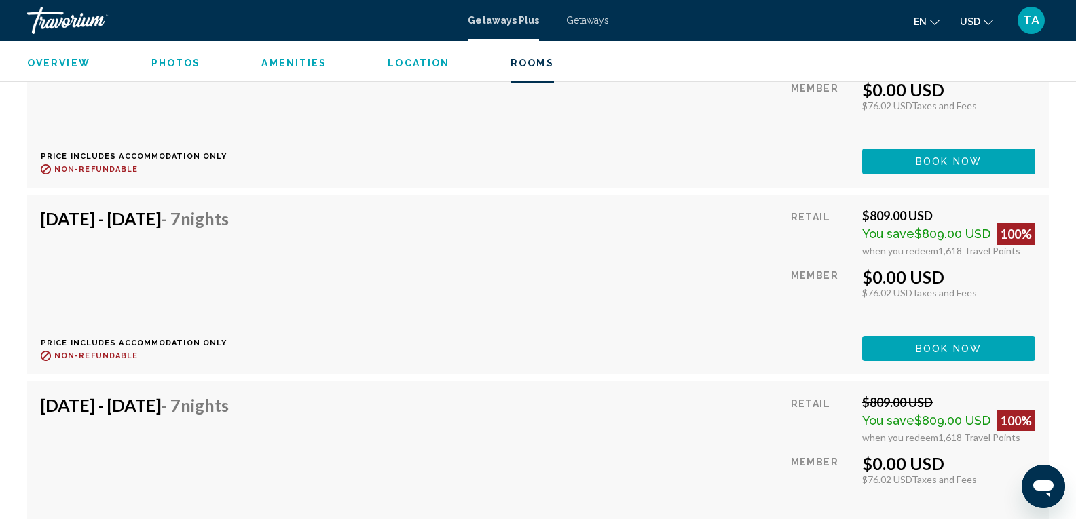
scroll to position [2783, 0]
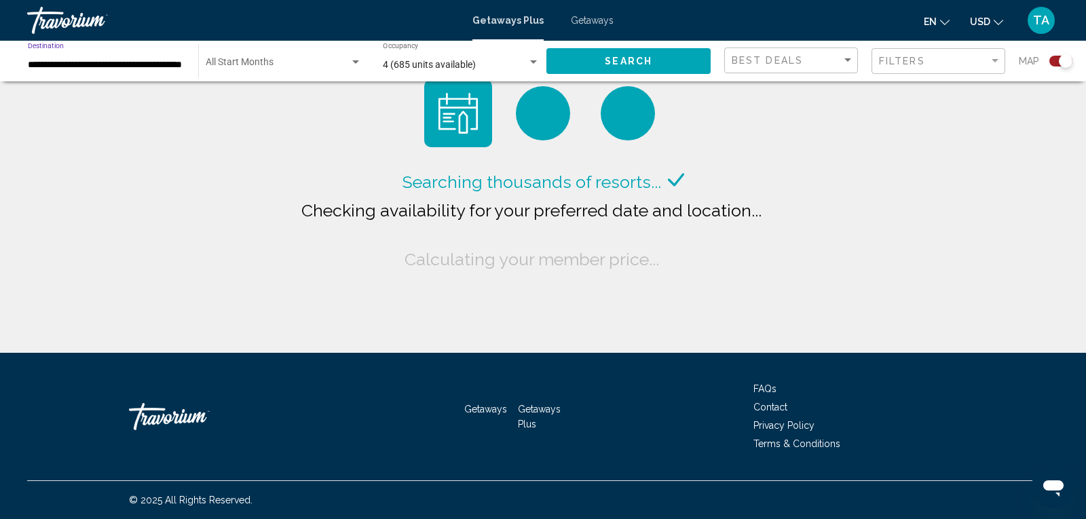
click at [103, 67] on input "**********" at bounding box center [106, 65] width 157 height 11
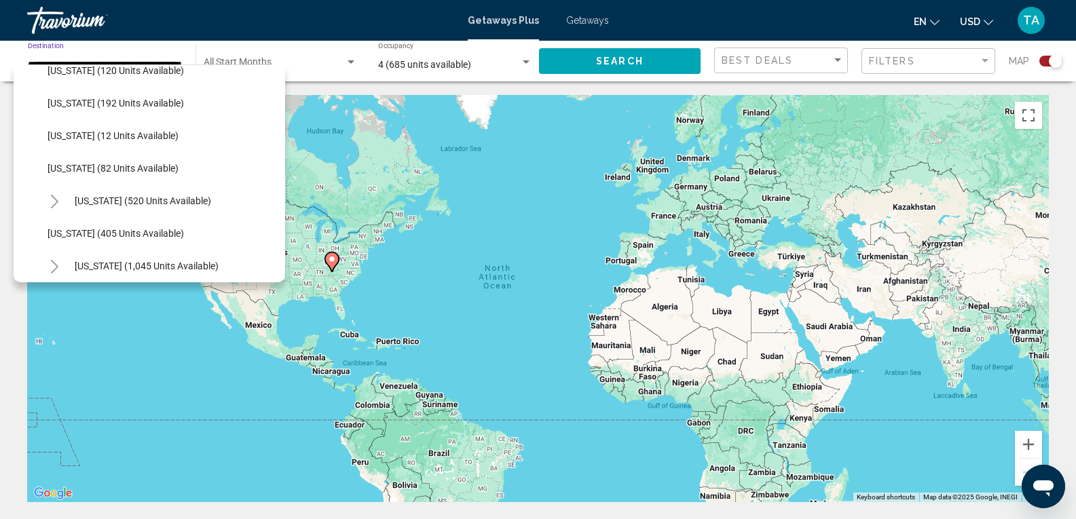
scroll to position [385, 0]
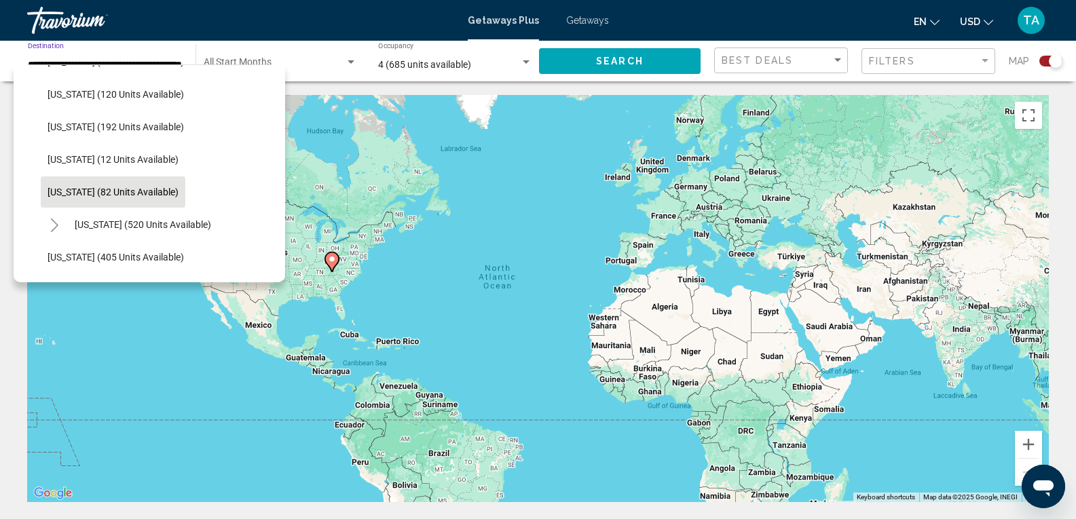
click at [69, 189] on span "[US_STATE] (82 units available)" at bounding box center [113, 192] width 131 height 11
type input "**********"
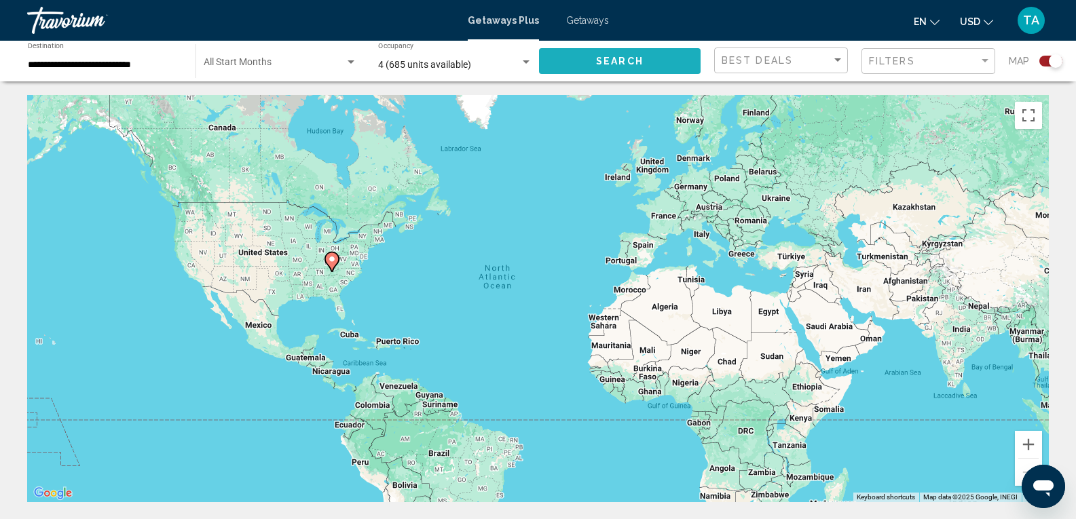
click at [594, 61] on button "Search" at bounding box center [620, 60] width 162 height 25
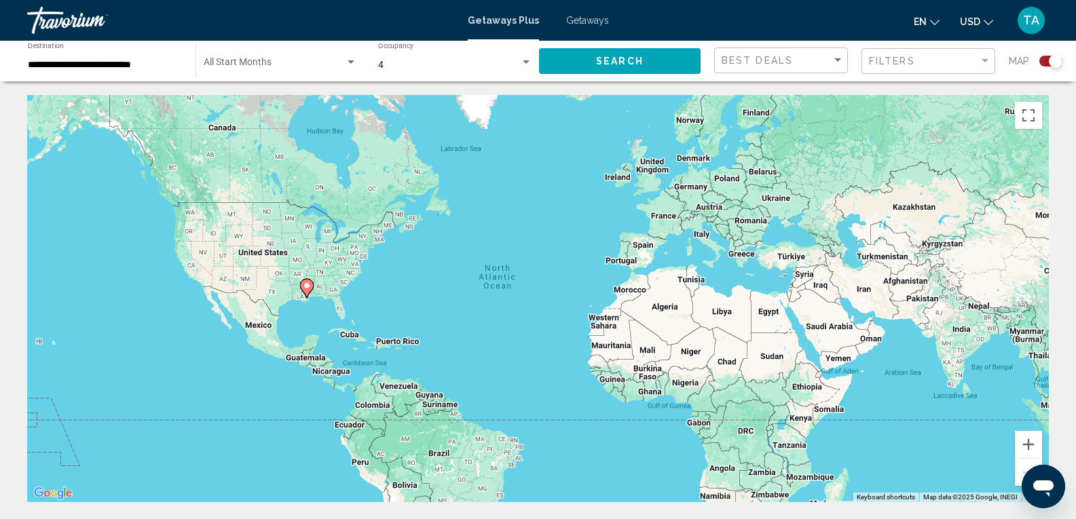
click at [309, 291] on icon "Main content" at bounding box center [306, 289] width 12 height 18
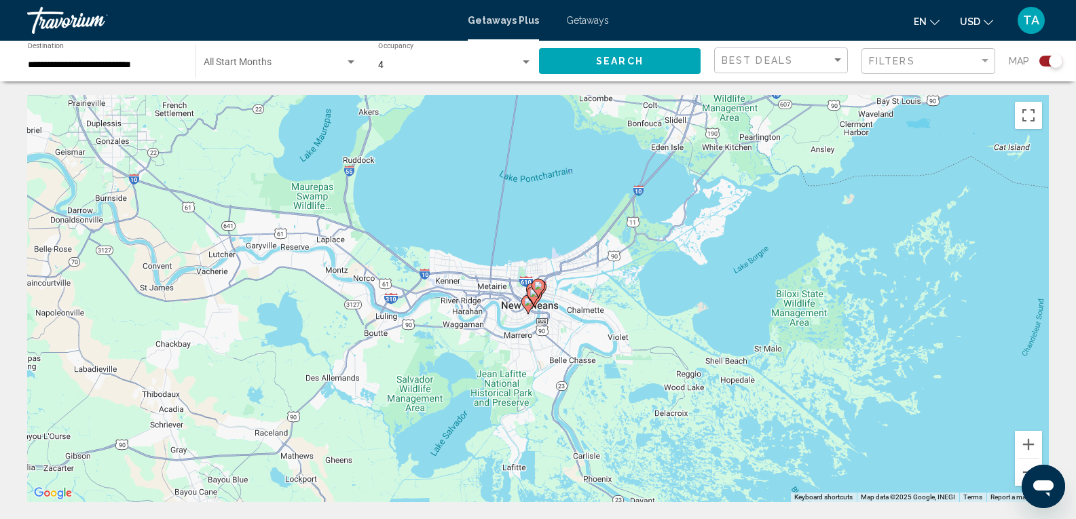
click at [541, 294] on gmp-advanced-marker "Main content" at bounding box center [539, 288] width 14 height 20
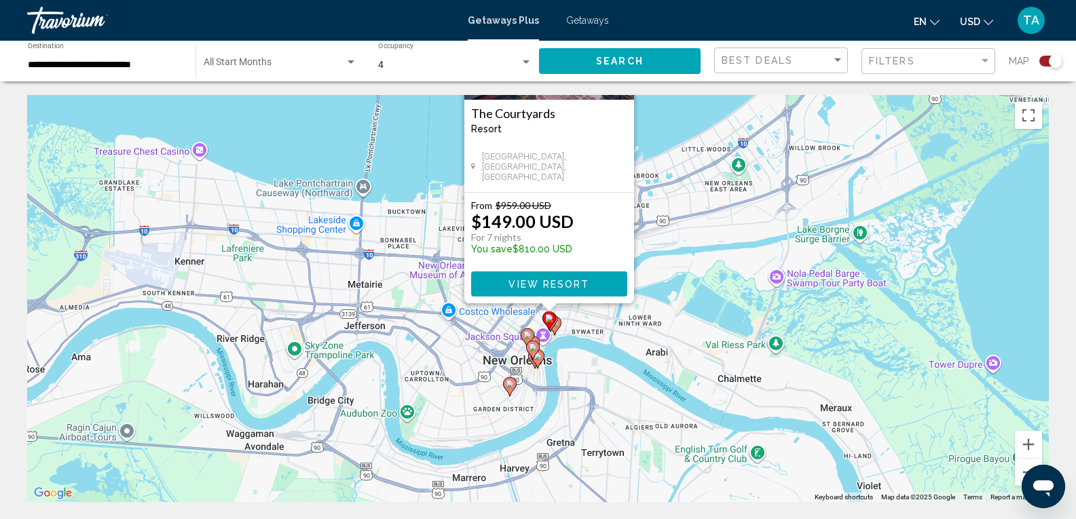
drag, startPoint x: 664, startPoint y: 407, endPoint x: 680, endPoint y: 236, distance: 171.8
click at [679, 236] on div "To activate drag with keyboard, press Alt + Enter. Once in keyboard drag state,…" at bounding box center [538, 298] width 1022 height 407
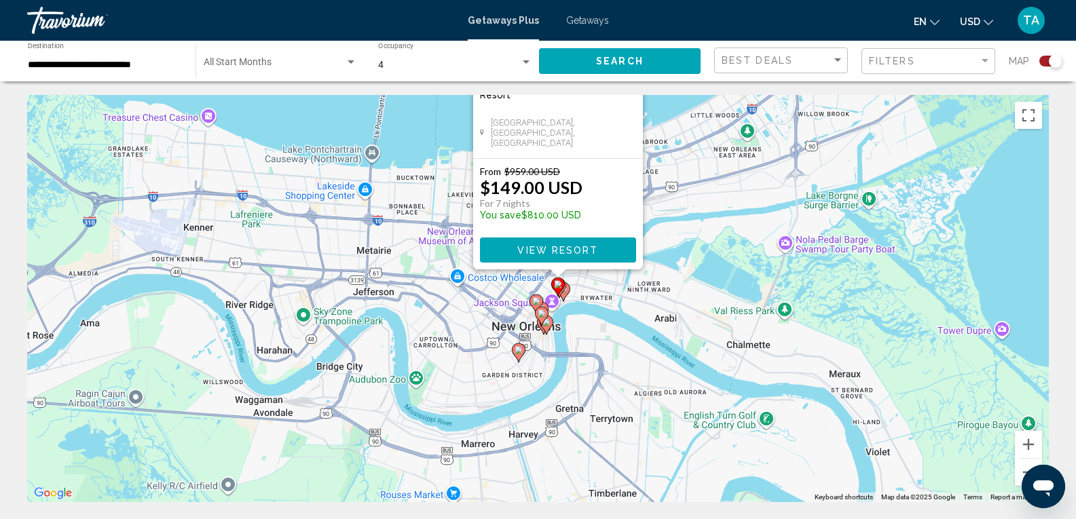
click at [576, 335] on div "To activate drag with keyboard, press Alt + Enter. Once in keyboard drag state,…" at bounding box center [538, 298] width 1022 height 407
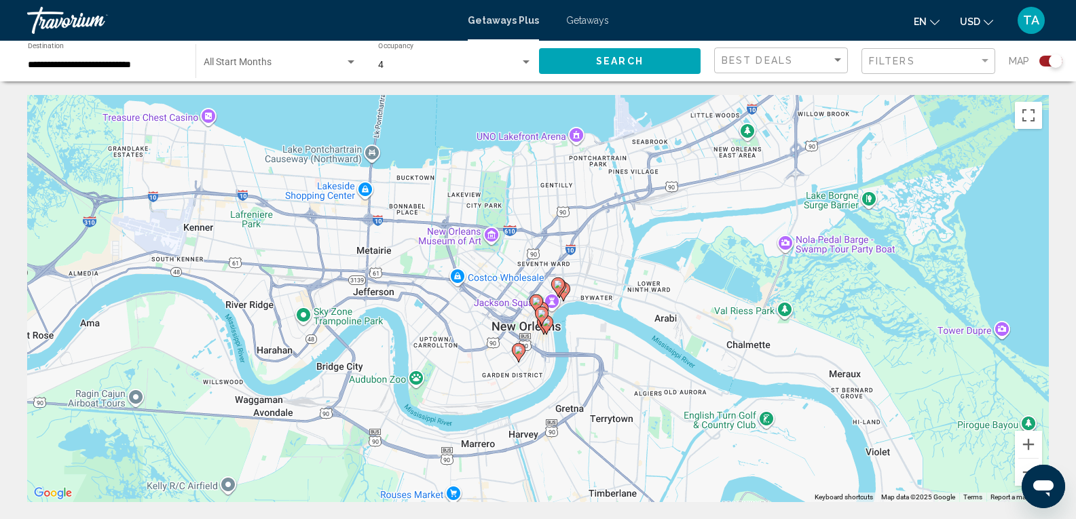
click at [565, 291] on gmp-advanced-marker "Main content" at bounding box center [560, 288] width 14 height 20
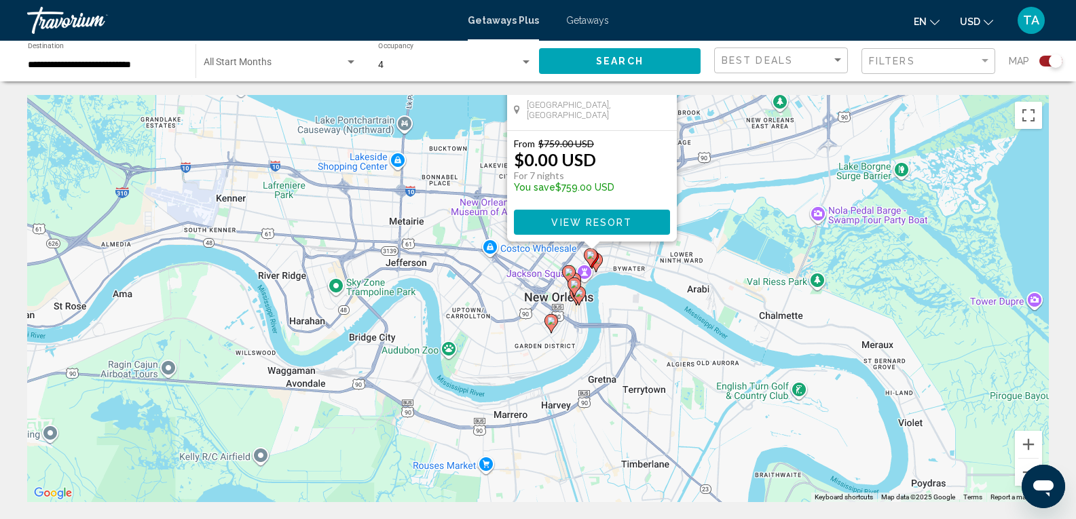
drag, startPoint x: 677, startPoint y: 401, endPoint x: 746, endPoint y: 167, distance: 244.2
click at [745, 167] on div "To activate drag with keyboard, press Alt + Enter. Once in keyboard drag state,…" at bounding box center [538, 298] width 1022 height 407
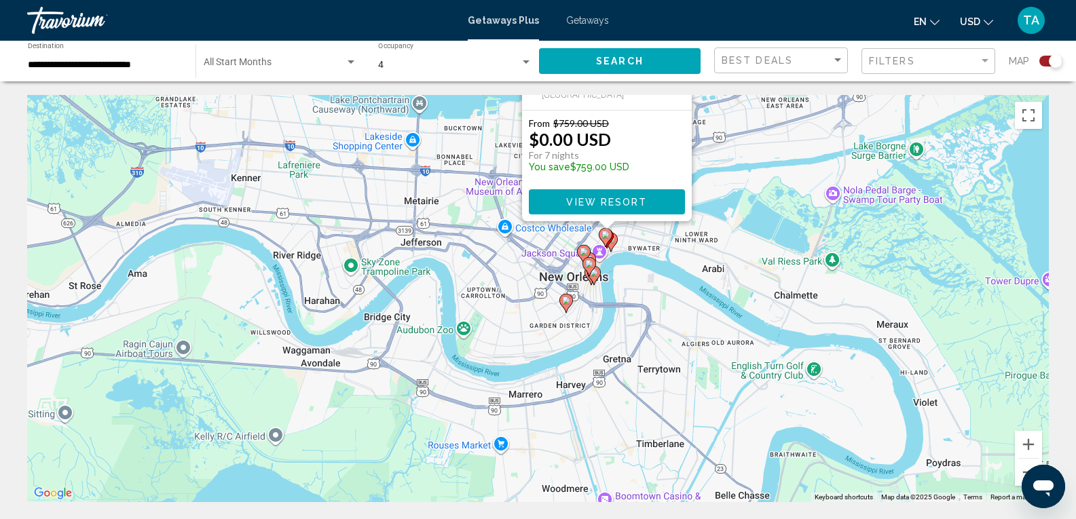
click at [568, 306] on icon "Main content" at bounding box center [565, 304] width 12 height 18
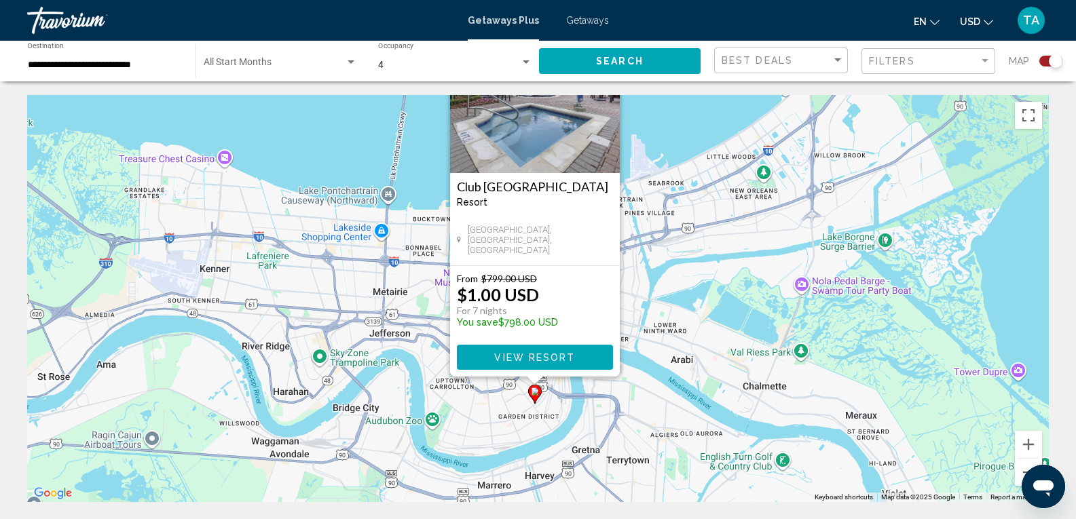
drag, startPoint x: 667, startPoint y: 358, endPoint x: 670, endPoint y: 255, distance: 103.2
click at [669, 255] on div "To activate drag with keyboard, press Alt + Enter. Once in keyboard drag state,…" at bounding box center [538, 298] width 1022 height 407
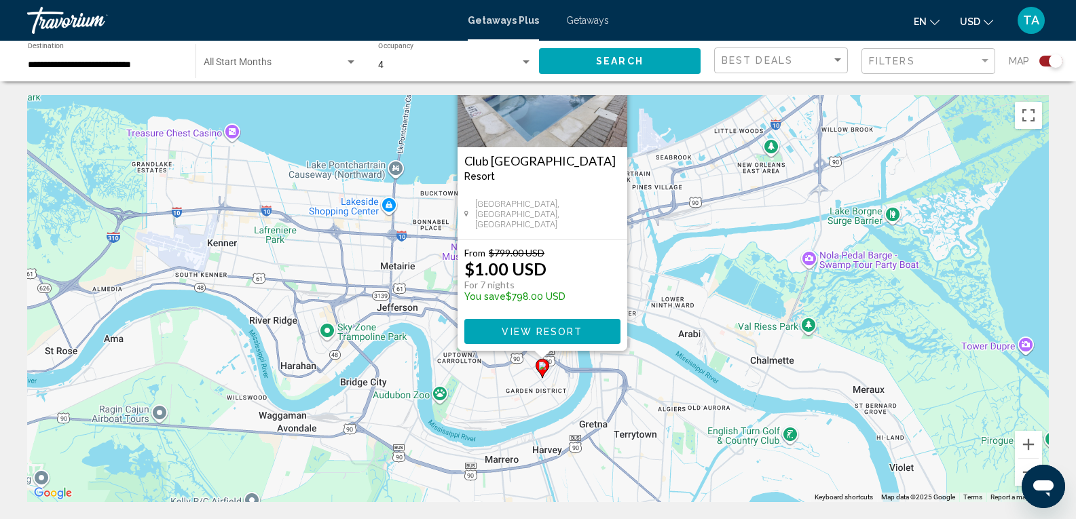
click at [644, 376] on div "To activate drag with keyboard, press Alt + Enter. Once in keyboard drag state,…" at bounding box center [538, 298] width 1022 height 407
click at [652, 363] on div "To activate drag with keyboard, press Alt + Enter. Once in keyboard drag state,…" at bounding box center [538, 298] width 1022 height 407
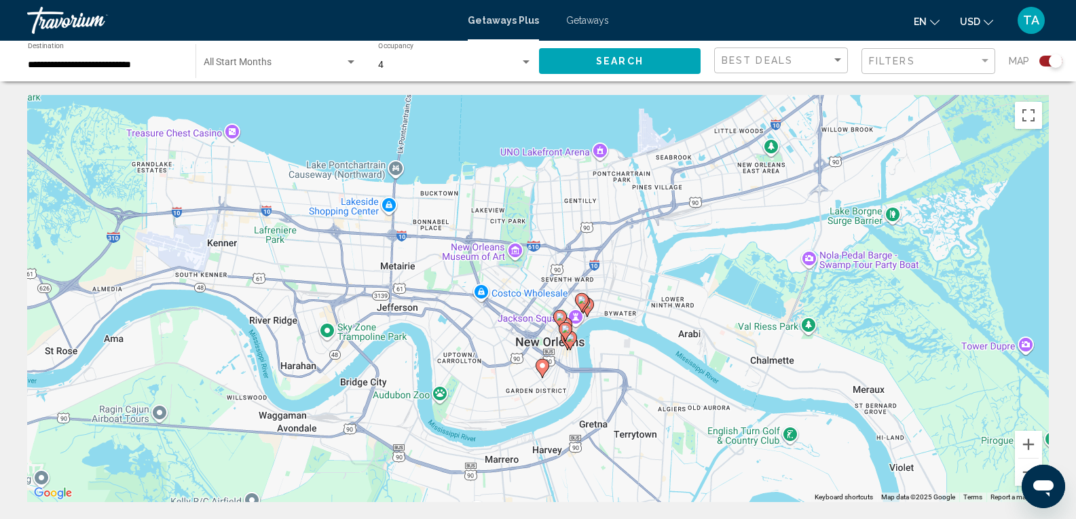
click at [572, 345] on icon "Main content" at bounding box center [569, 341] width 12 height 18
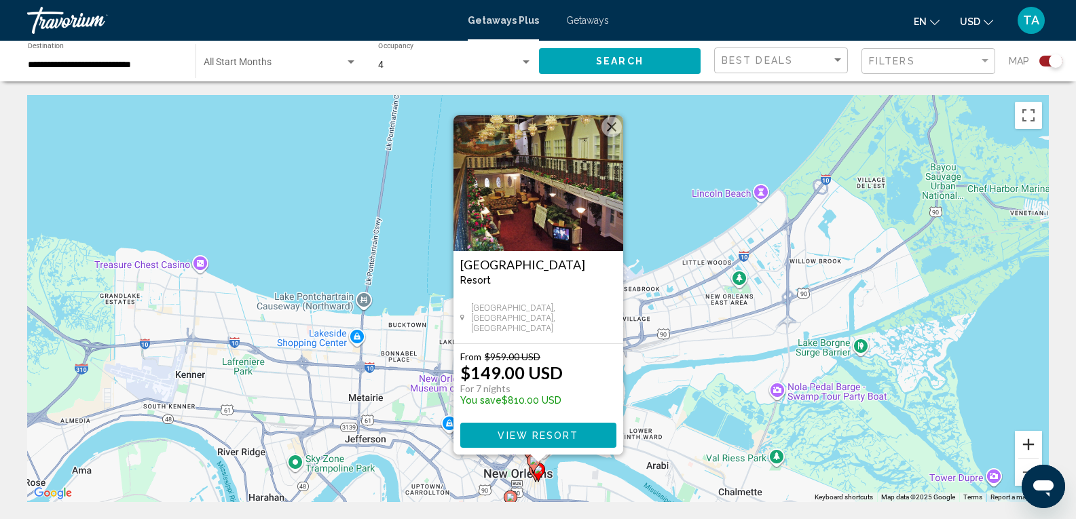
click at [1031, 442] on button "Zoom in" at bounding box center [1028, 444] width 27 height 27
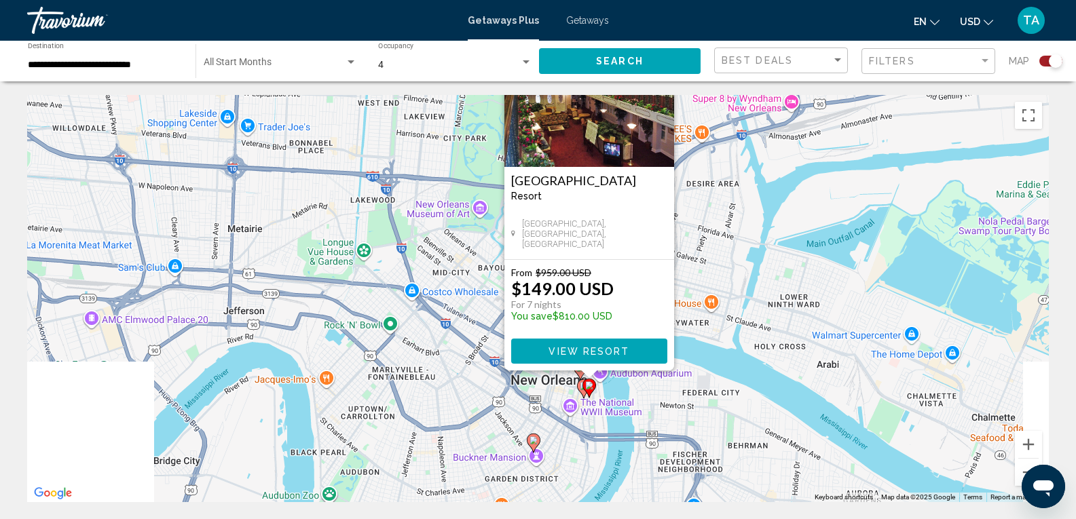
drag, startPoint x: 757, startPoint y: 332, endPoint x: 803, endPoint y: 122, distance: 214.8
click at [800, 127] on div "To activate drag with keyboard, press Alt + Enter. Once in keyboard drag state,…" at bounding box center [538, 298] width 1022 height 407
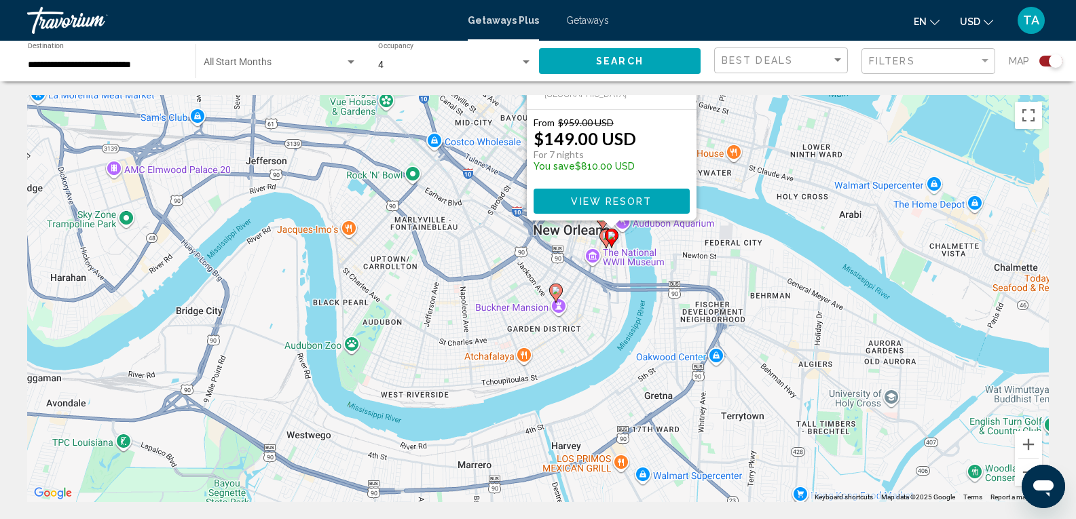
click at [672, 263] on div "To activate drag with keyboard, press Alt + Enter. Once in keyboard drag state,…" at bounding box center [538, 298] width 1022 height 407
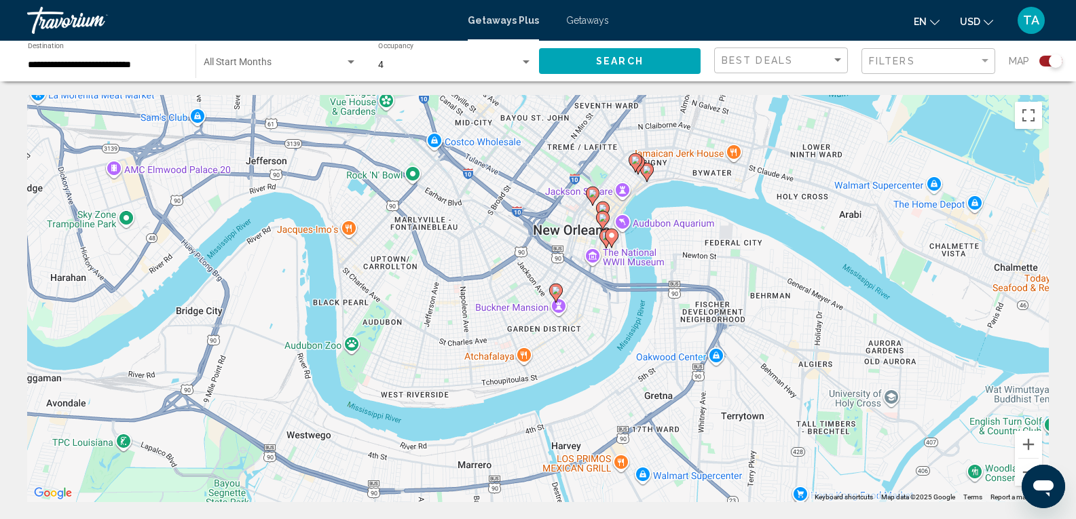
click at [636, 162] on image "Main content" at bounding box center [635, 160] width 8 height 8
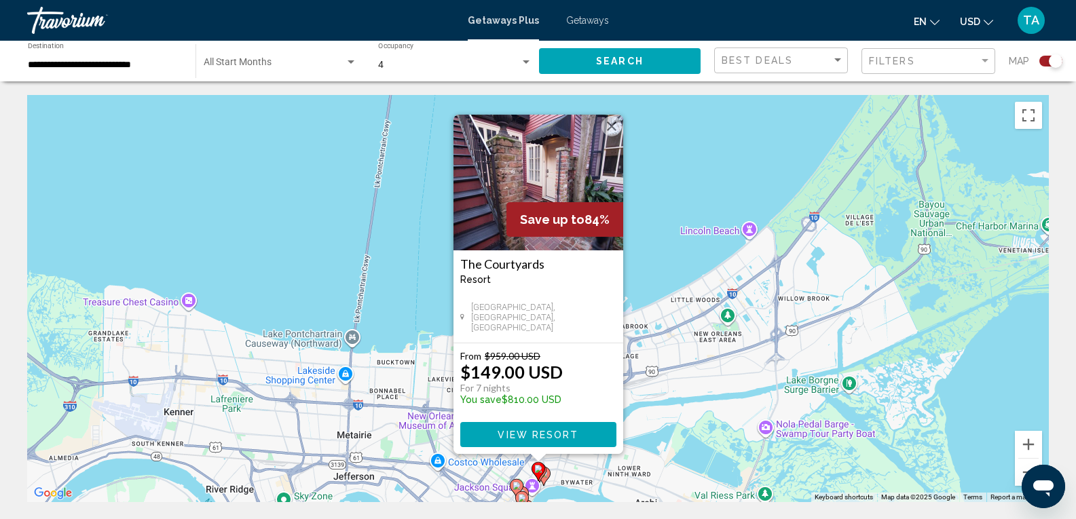
click at [584, 474] on div "To activate drag with keyboard, press Alt + Enter. Once in keyboard drag state,…" at bounding box center [538, 298] width 1022 height 407
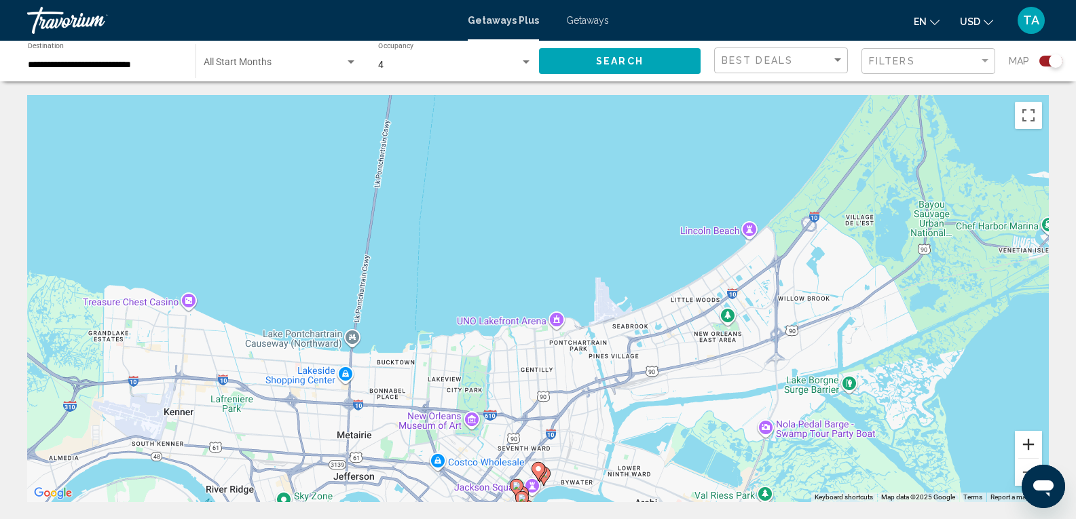
click at [1028, 442] on button "Zoom in" at bounding box center [1028, 444] width 27 height 27
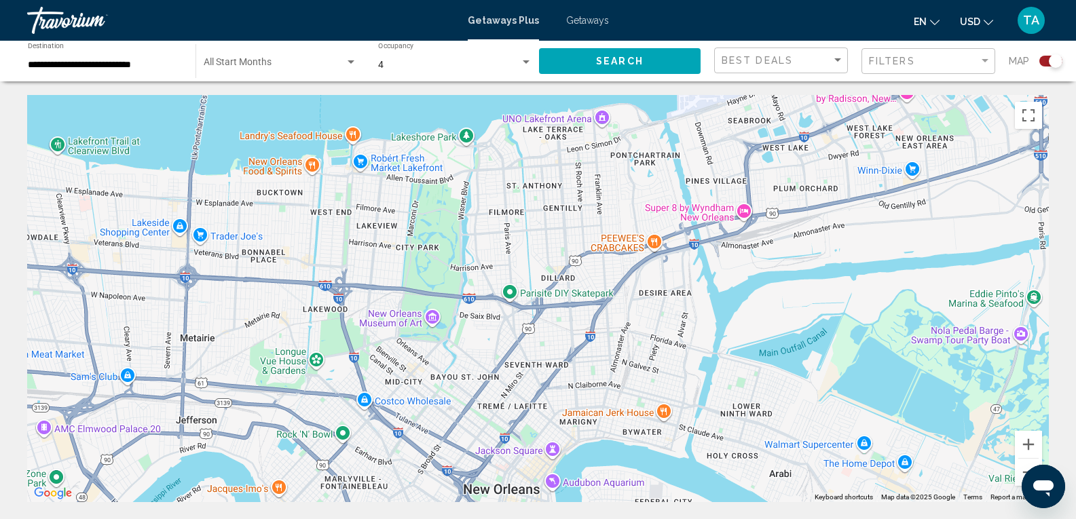
drag, startPoint x: 702, startPoint y: 465, endPoint x: 760, endPoint y: 219, distance: 253.2
click at [739, 188] on div "Main content" at bounding box center [538, 298] width 1022 height 407
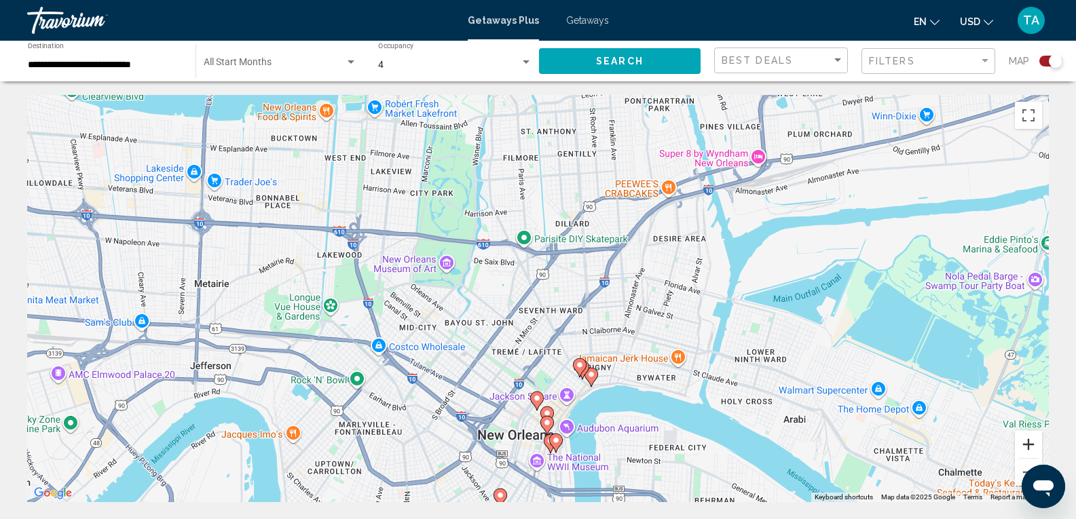
click at [1029, 444] on button "Zoom in" at bounding box center [1028, 444] width 27 height 27
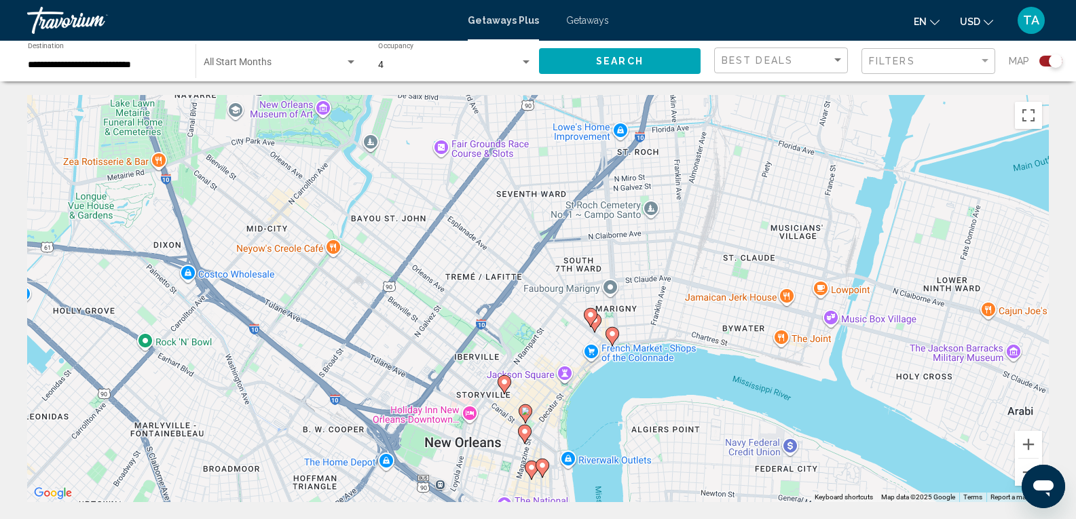
drag, startPoint x: 771, startPoint y: 421, endPoint x: 744, endPoint y: 261, distance: 162.5
click at [743, 261] on div "To activate drag with keyboard, press Alt + Enter. Once in keyboard drag state,…" at bounding box center [538, 298] width 1022 height 407
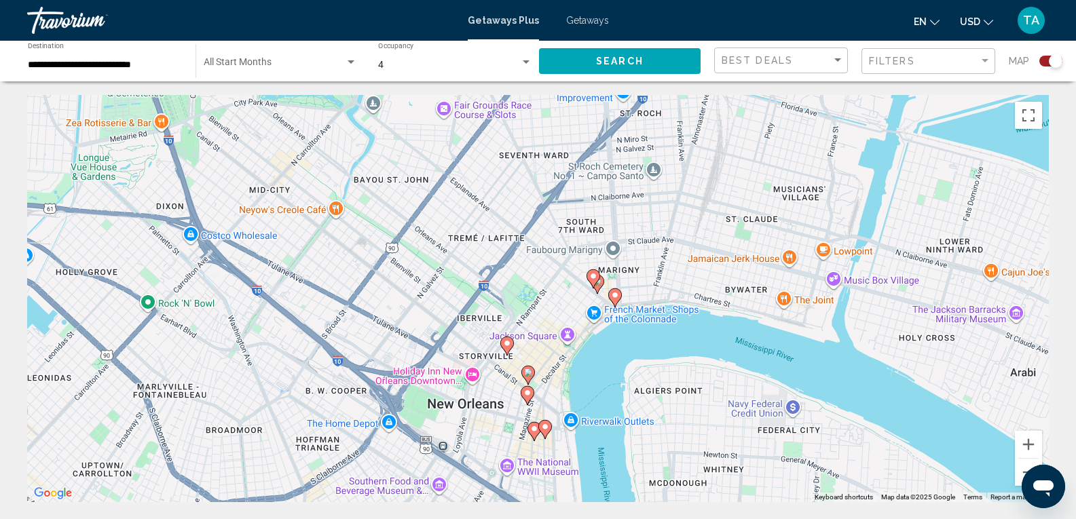
click at [599, 287] on gmp-advanced-marker "Main content" at bounding box center [594, 279] width 14 height 20
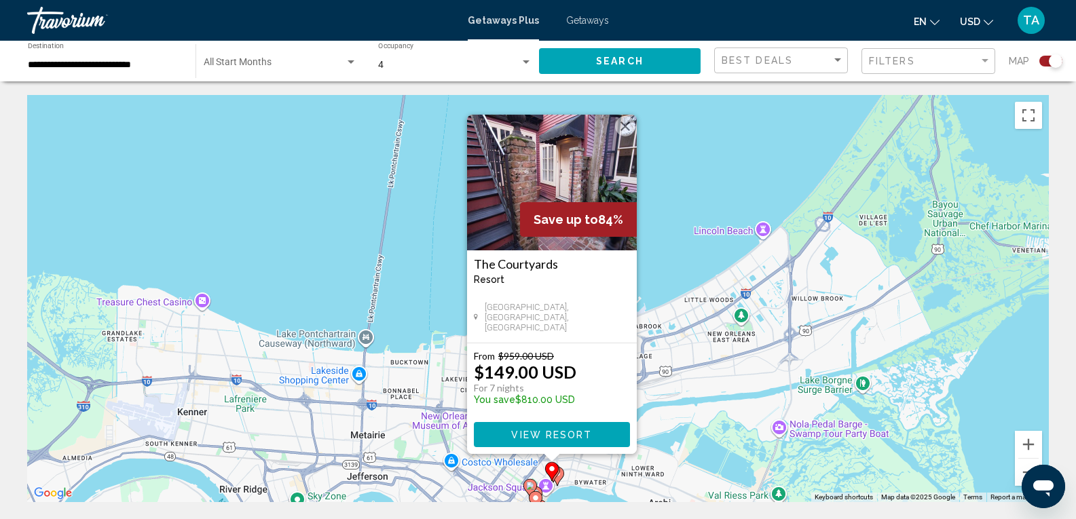
click at [684, 234] on div "To activate drag with keyboard, press Alt + Enter. Once in keyboard drag state,…" at bounding box center [538, 298] width 1022 height 407
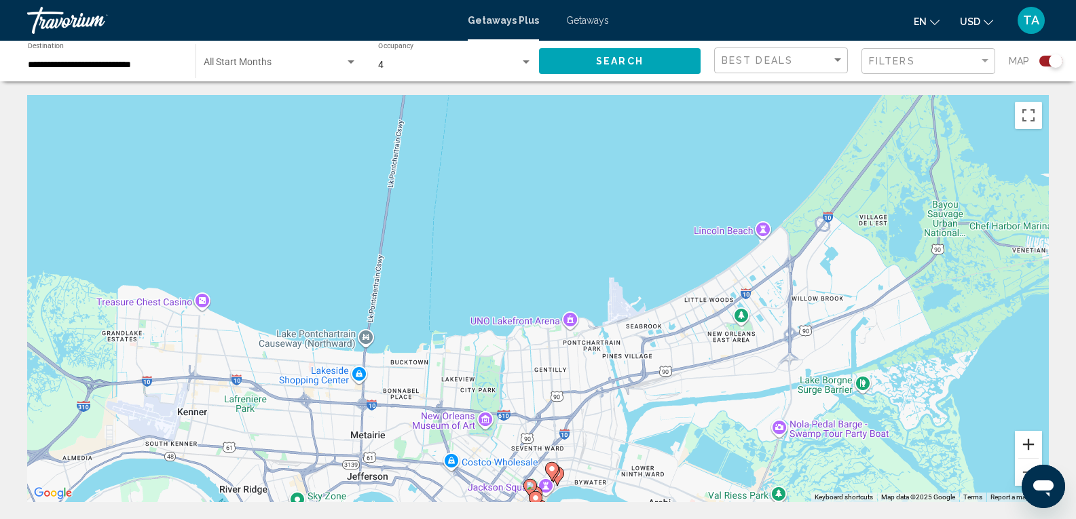
drag, startPoint x: 1037, startPoint y: 450, endPoint x: 973, endPoint y: 458, distance: 63.7
click at [1036, 450] on button "Zoom in" at bounding box center [1028, 444] width 27 height 27
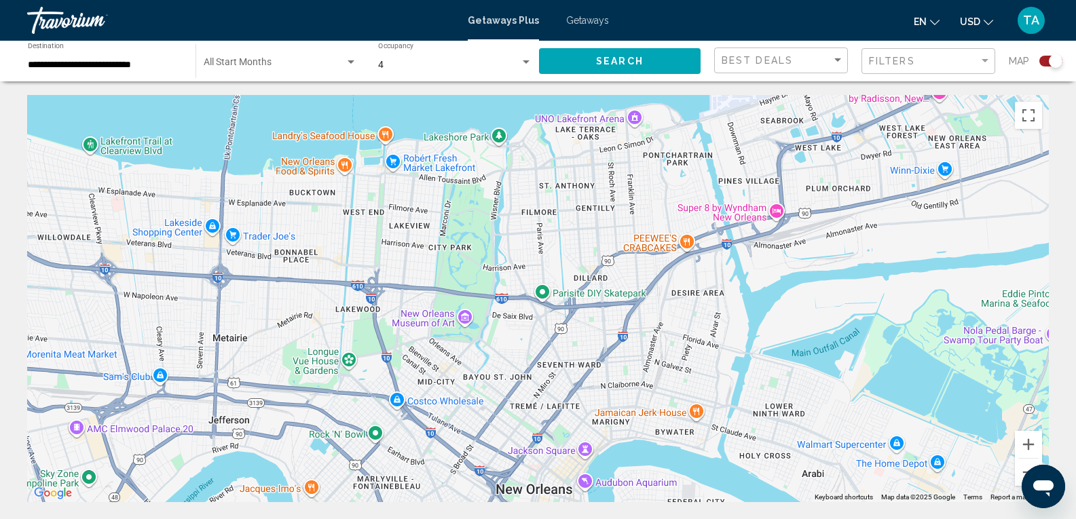
drag, startPoint x: 599, startPoint y: 464, endPoint x: 637, endPoint y: 213, distance: 254.0
click at [635, 214] on div "Main content" at bounding box center [538, 298] width 1022 height 407
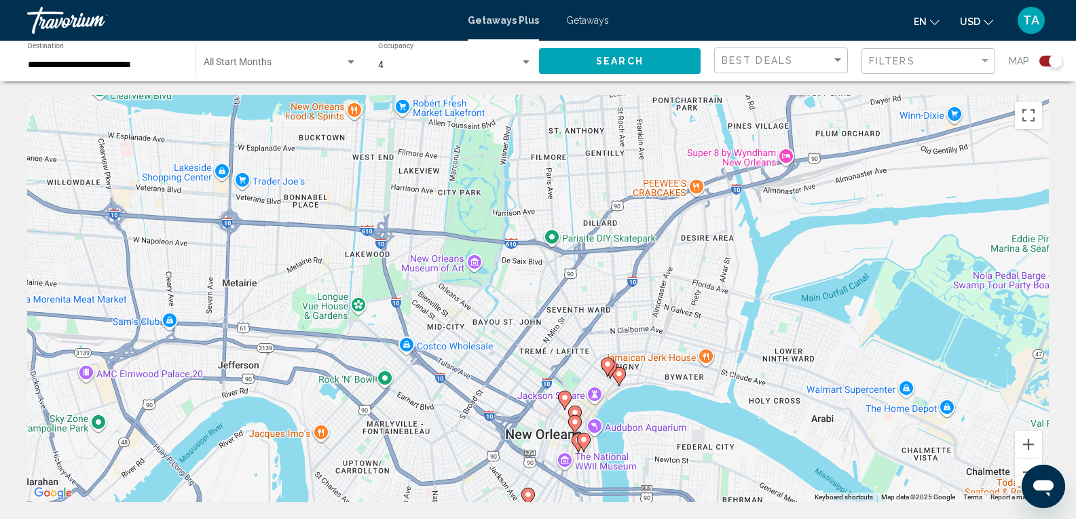
click at [609, 480] on div "To activate drag with keyboard, press Alt + Enter. Once in keyboard drag state,…" at bounding box center [538, 298] width 1022 height 407
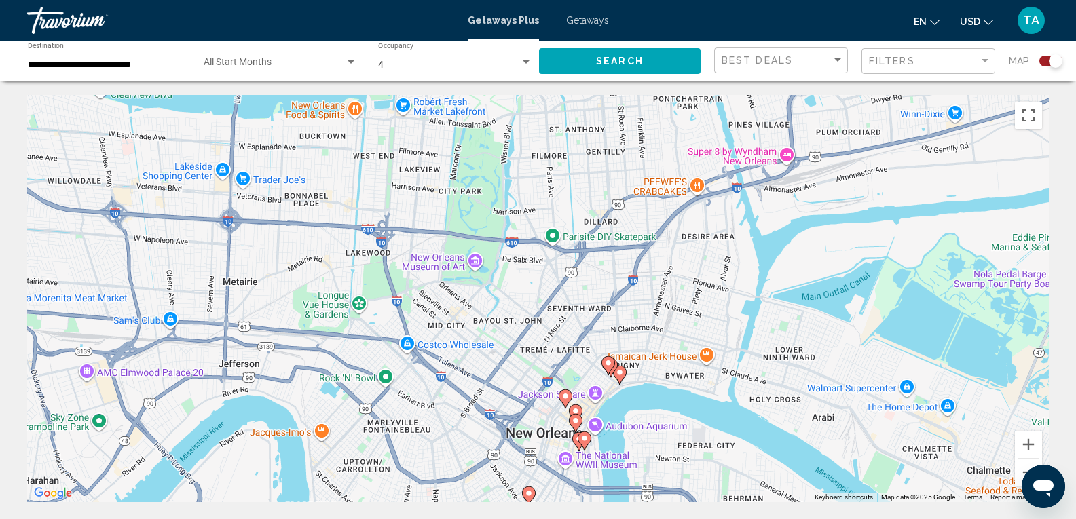
click at [622, 375] on image "Main content" at bounding box center [620, 373] width 8 height 8
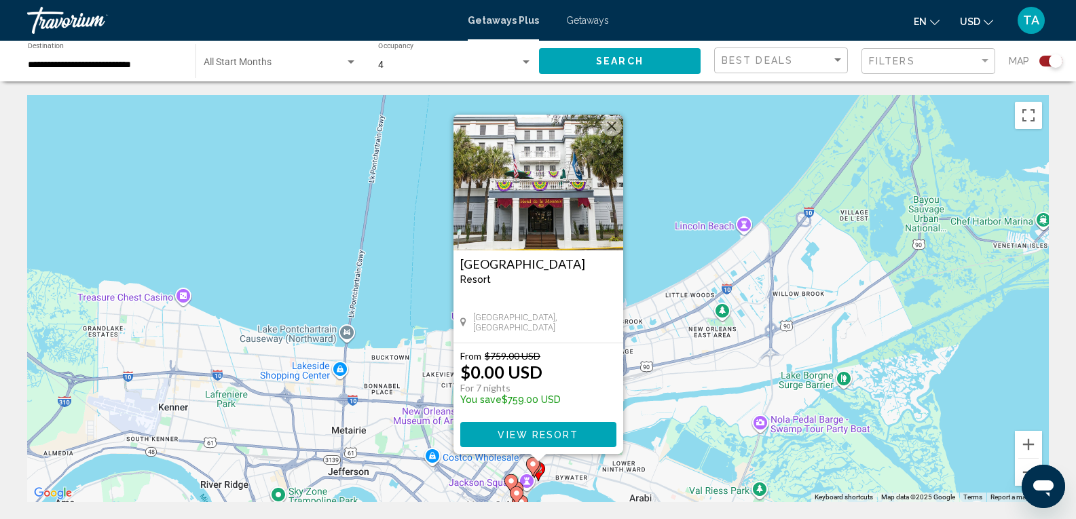
click at [976, 407] on div "To activate drag with keyboard, press Alt + Enter. Once in keyboard drag state,…" at bounding box center [538, 298] width 1022 height 407
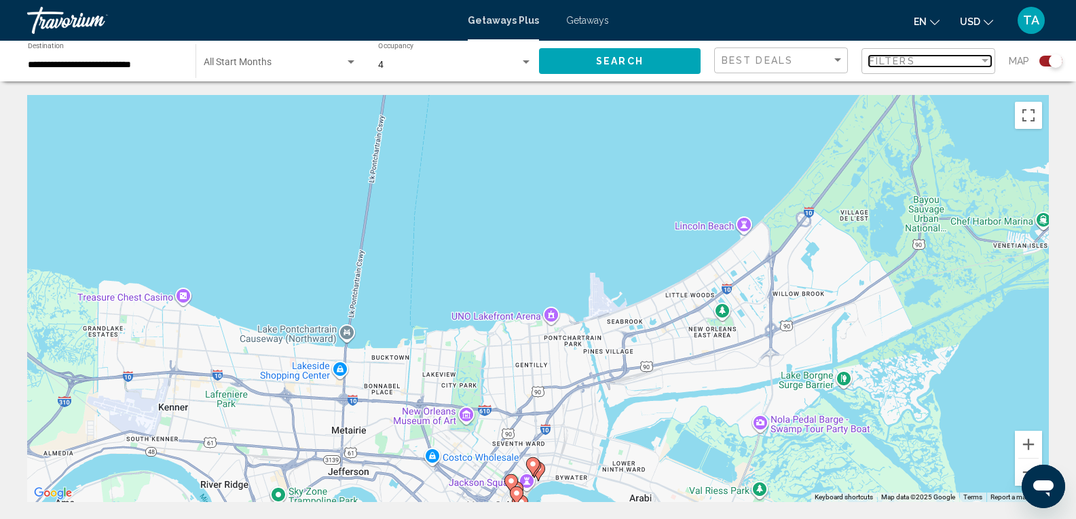
click at [984, 60] on div "Filter" at bounding box center [985, 60] width 7 height 3
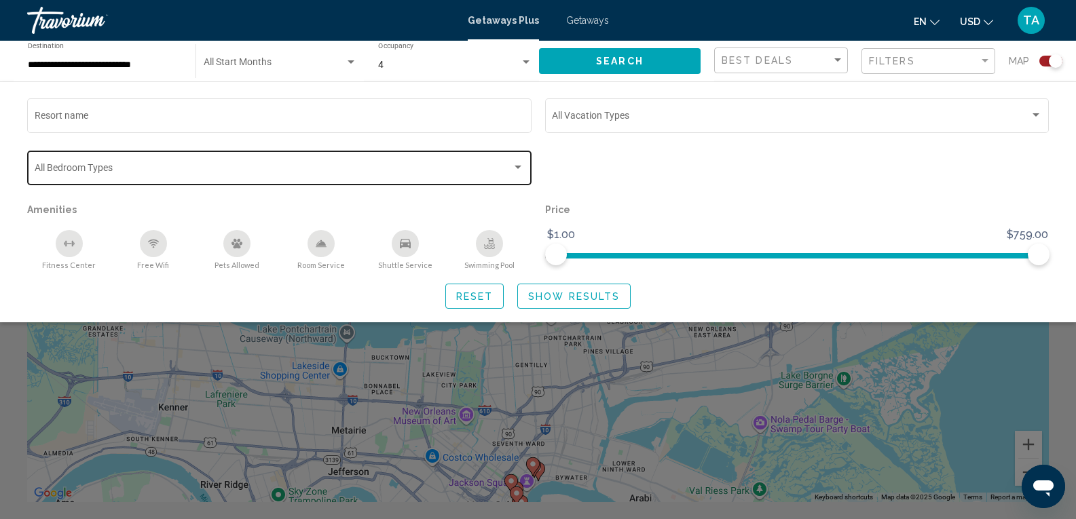
click at [520, 166] on div "Search widget" at bounding box center [518, 167] width 7 height 3
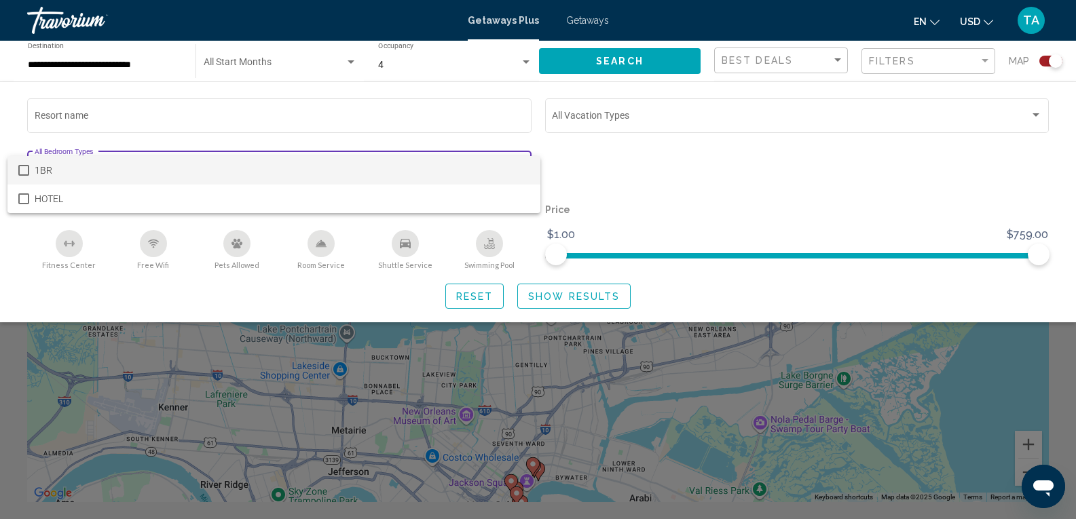
drag, startPoint x: 722, startPoint y: 299, endPoint x: 714, endPoint y: 301, distance: 8.4
click at [724, 299] on div at bounding box center [538, 259] width 1076 height 519
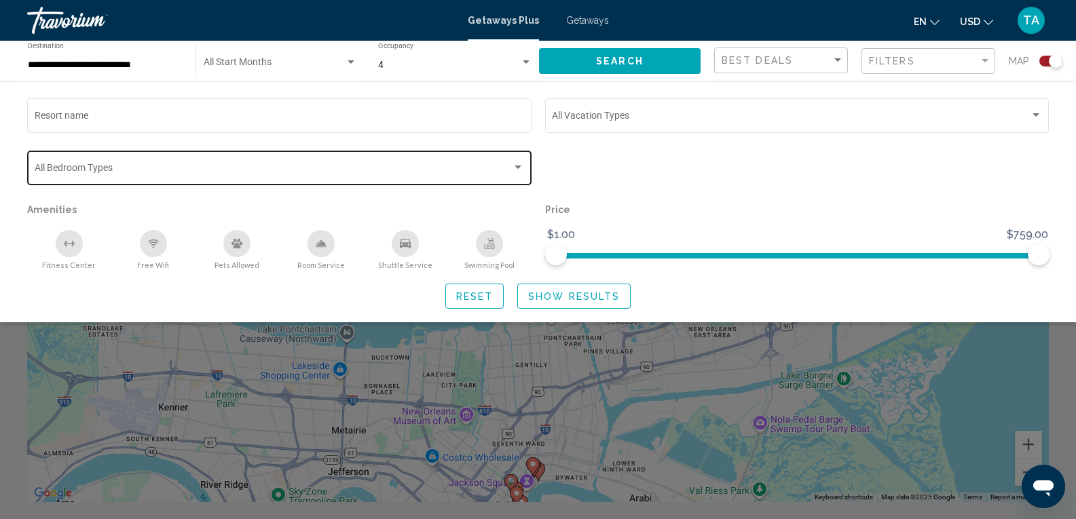
click at [357, 169] on span "Search widget" at bounding box center [274, 170] width 478 height 11
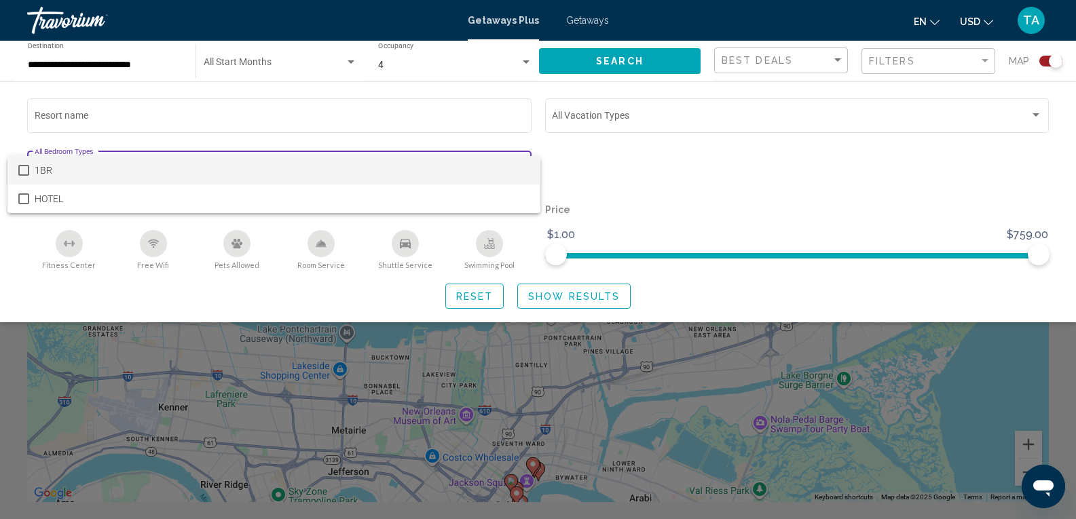
click at [357, 169] on span "1BR" at bounding box center [283, 170] width 496 height 29
click at [578, 174] on div at bounding box center [538, 259] width 1076 height 519
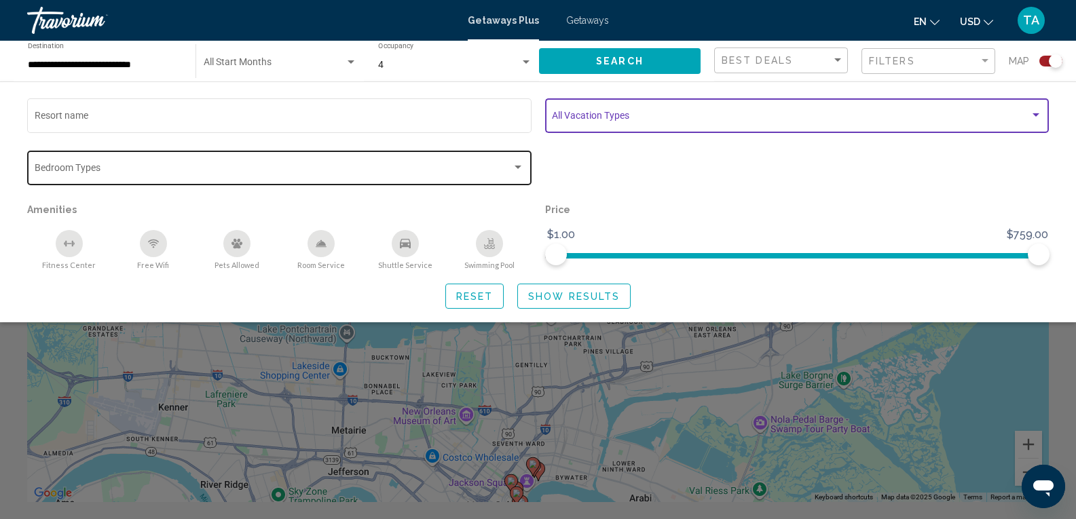
click at [595, 119] on span "Search widget" at bounding box center [791, 118] width 478 height 11
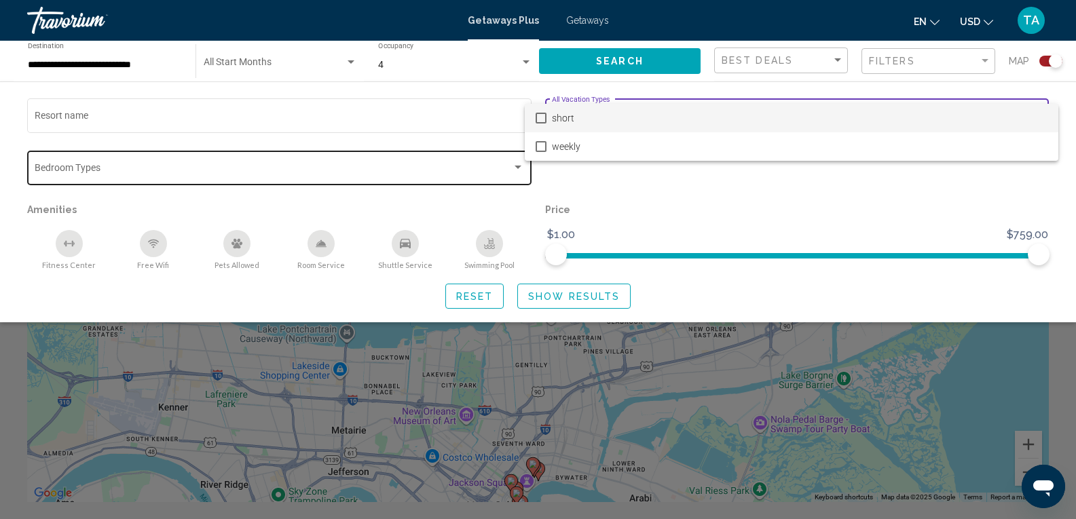
click at [641, 203] on div at bounding box center [538, 259] width 1076 height 519
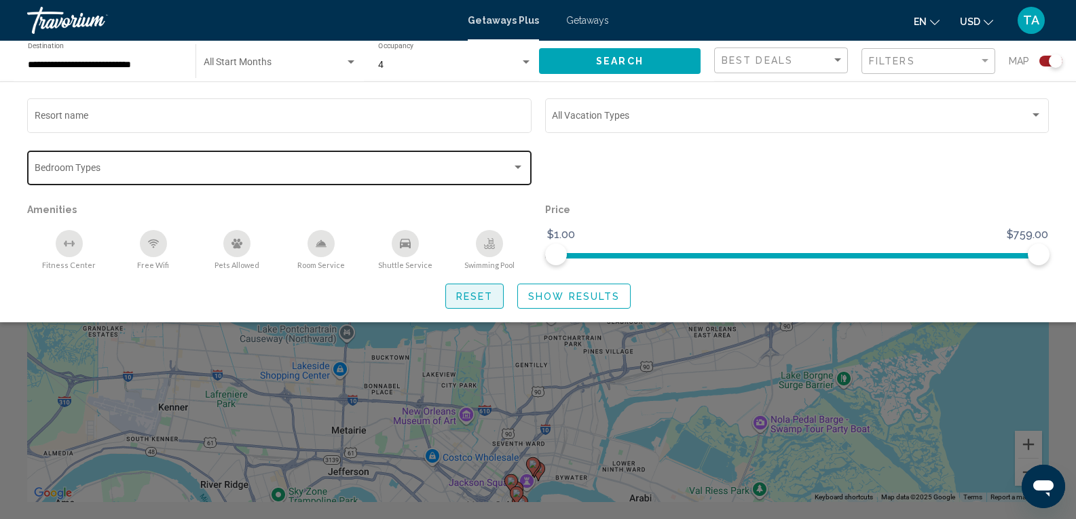
click at [471, 297] on span "Reset" at bounding box center [474, 296] width 37 height 11
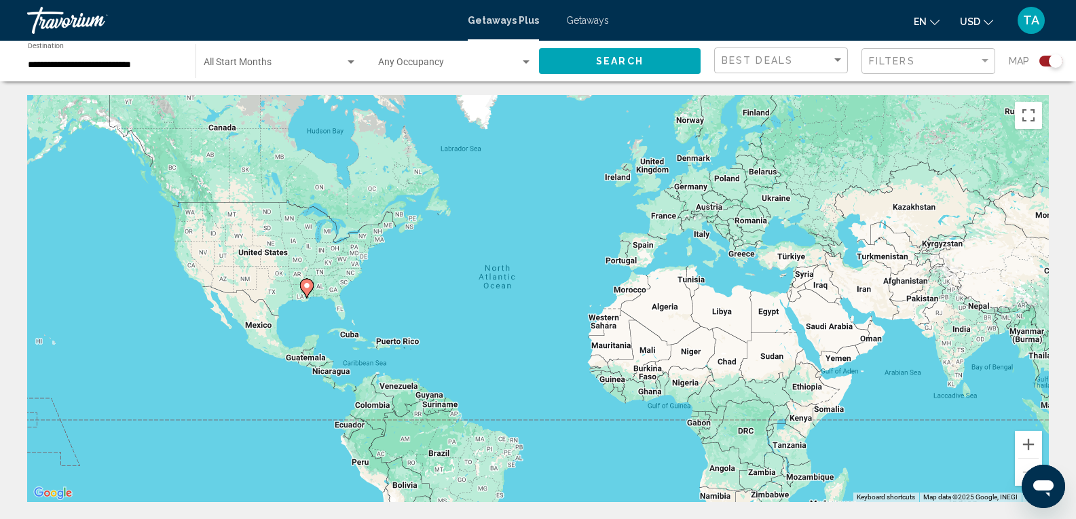
click at [310, 289] on image "Main content" at bounding box center [307, 286] width 8 height 8
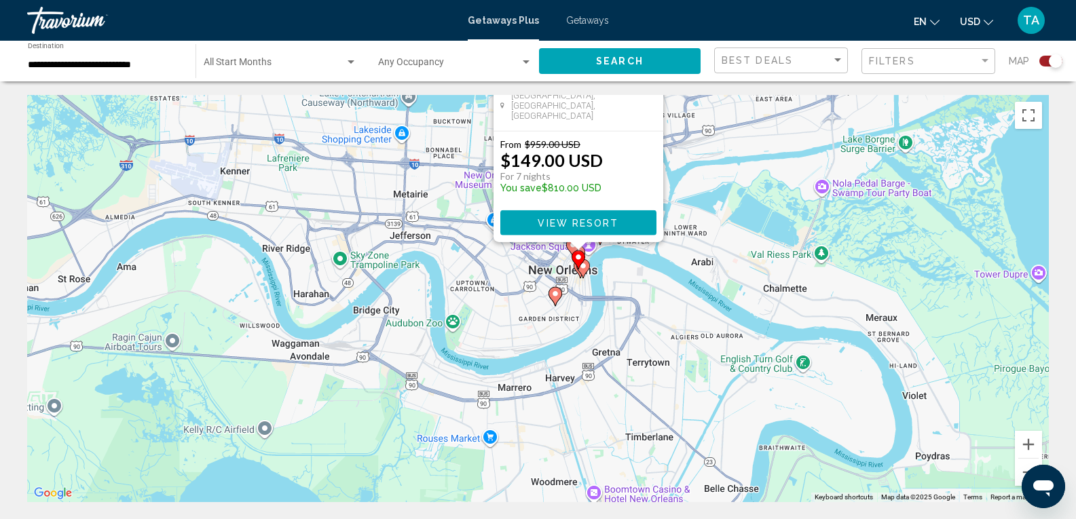
drag, startPoint x: 629, startPoint y: 456, endPoint x: 666, endPoint y: 266, distance: 192.9
click at [665, 262] on div "To activate drag with keyboard, press Alt + Enter. Once in keyboard drag state,…" at bounding box center [538, 298] width 1022 height 407
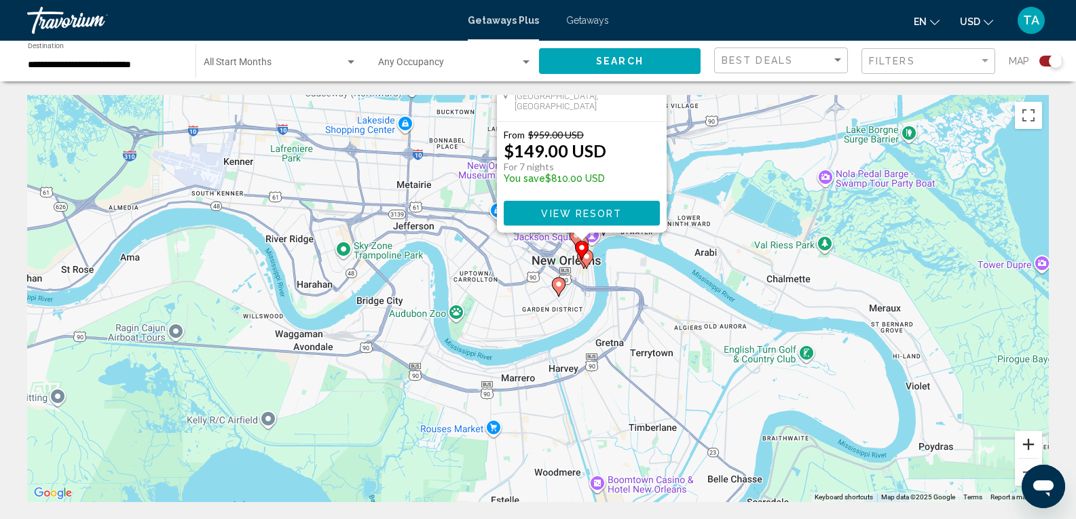
click at [1028, 435] on button "Zoom in" at bounding box center [1028, 444] width 27 height 27
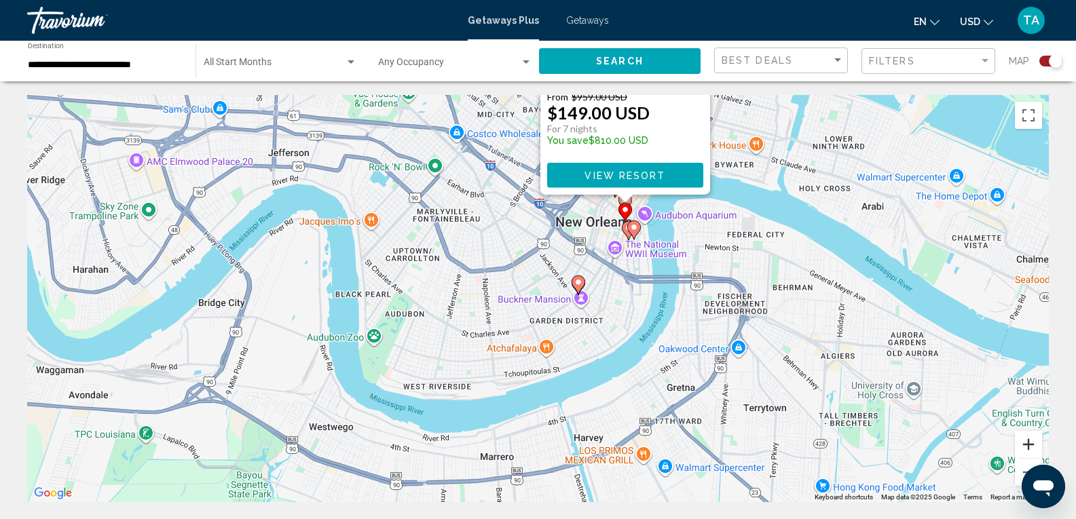
click at [1028, 435] on button "Zoom in" at bounding box center [1028, 444] width 27 height 27
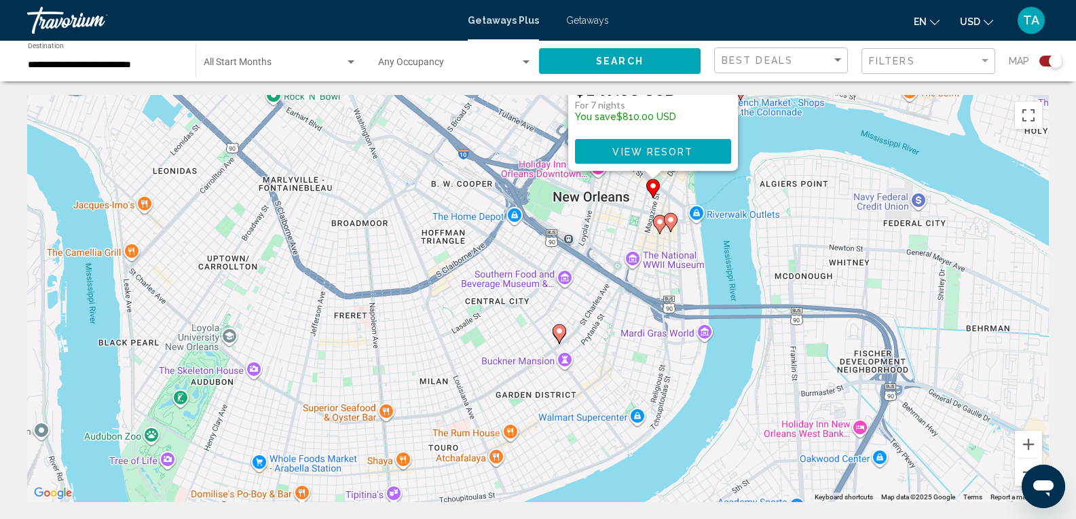
drag, startPoint x: 694, startPoint y: 297, endPoint x: 635, endPoint y: 346, distance: 75.7
click at [635, 346] on div "To activate drag with keyboard, press Alt + Enter. Once in keyboard drag state,…" at bounding box center [538, 298] width 1022 height 407
click at [765, 363] on div "To activate drag with keyboard, press Alt + Enter. Once in keyboard drag state,…" at bounding box center [538, 298] width 1022 height 407
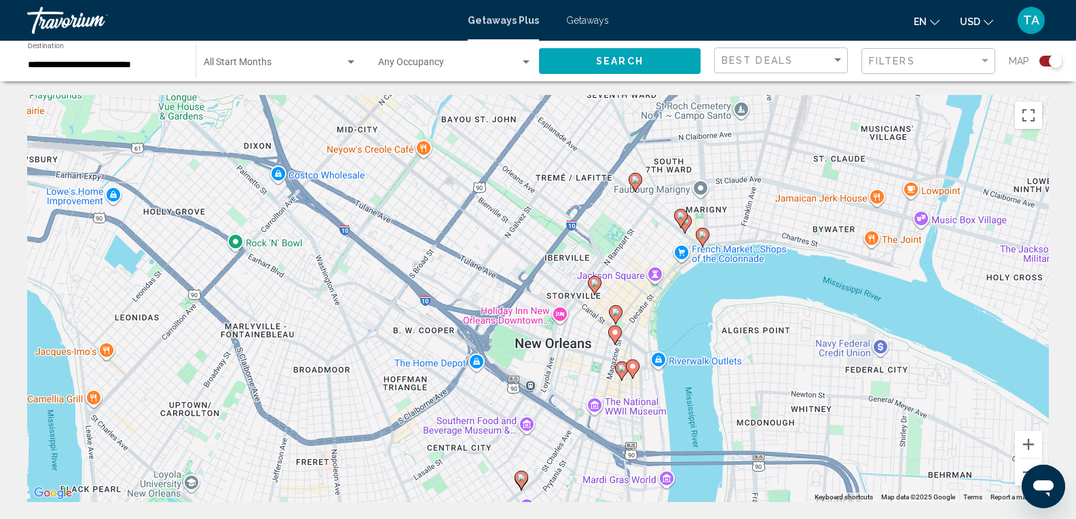
drag, startPoint x: 709, startPoint y: 269, endPoint x: 634, endPoint y: 306, distance: 84.1
click at [669, 410] on div "To activate drag with keyboard, press Alt + Enter. Once in keyboard drag state,…" at bounding box center [538, 298] width 1022 height 407
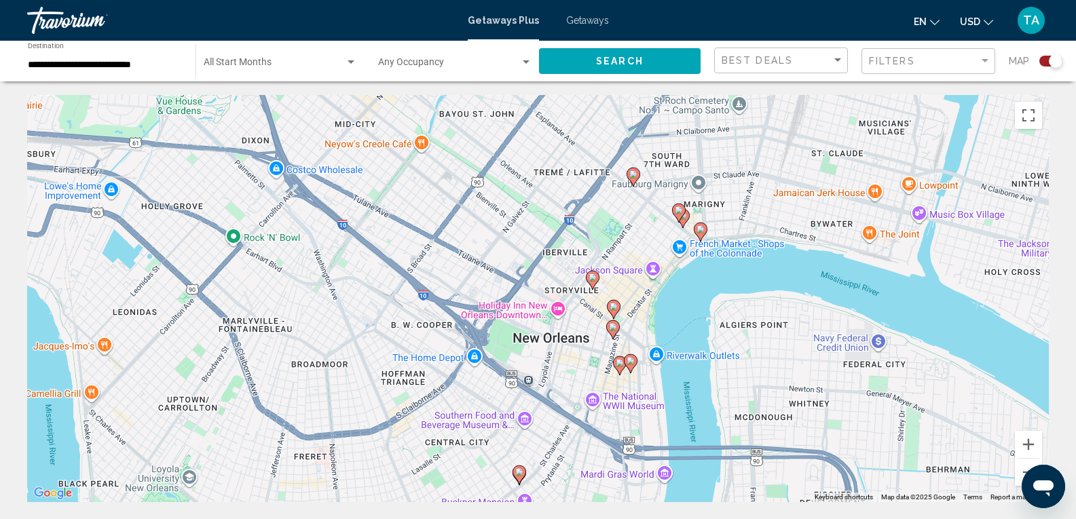
click at [632, 179] on icon "Main content" at bounding box center [633, 177] width 12 height 18
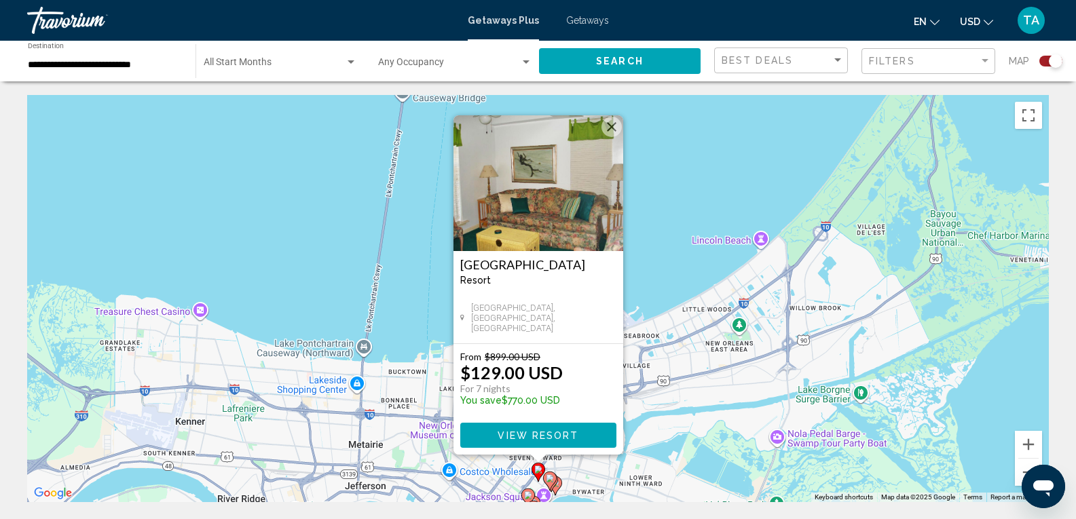
click at [711, 401] on div "To activate drag with keyboard, press Alt + Enter. Once in keyboard drag state,…" at bounding box center [538, 298] width 1022 height 407
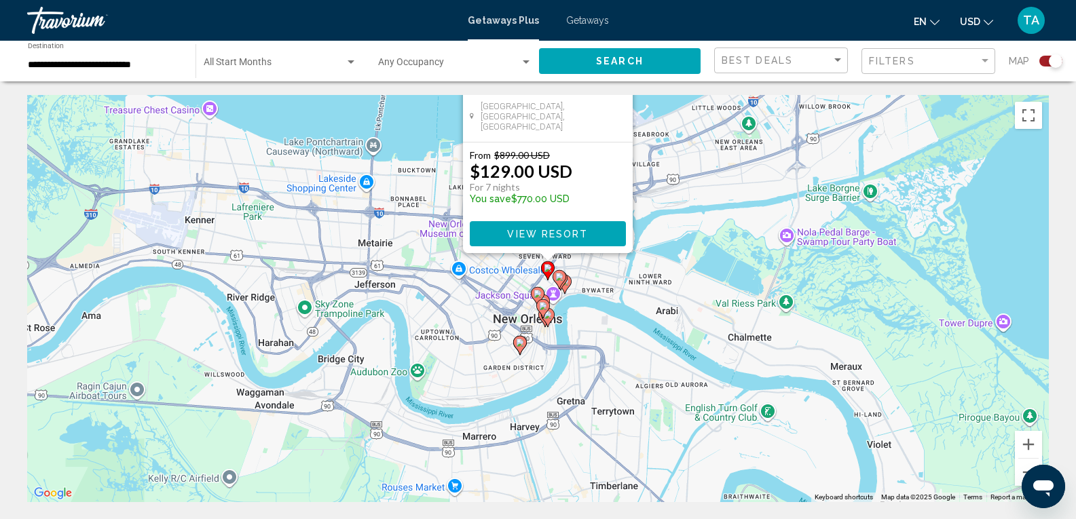
drag, startPoint x: 700, startPoint y: 373, endPoint x: 701, endPoint y: 244, distance: 129.7
click at [701, 244] on div "To activate drag with keyboard, press Alt + Enter. Once in keyboard drag state,…" at bounding box center [538, 298] width 1022 height 407
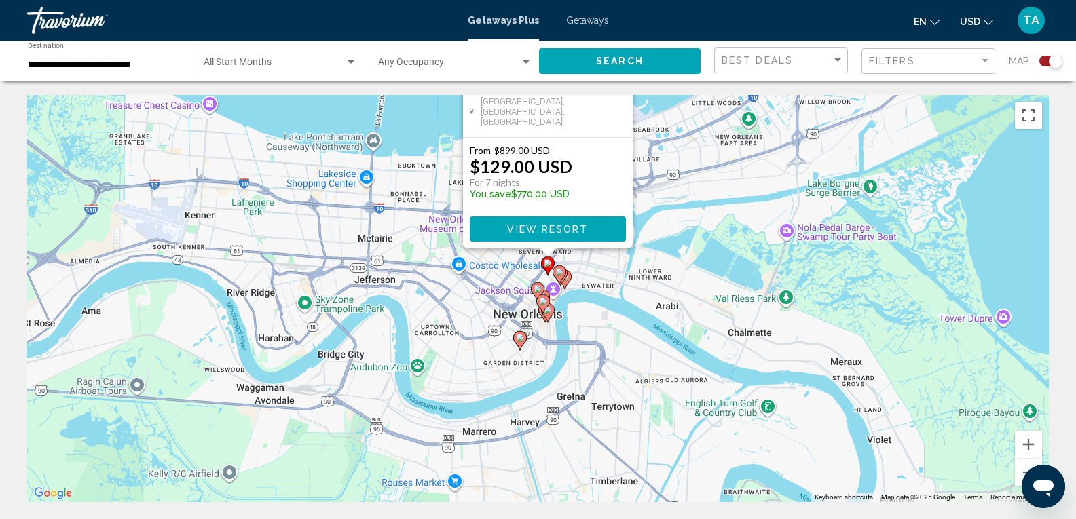
click at [701, 242] on div "To activate drag with keyboard, press Alt + Enter. Once in keyboard drag state,…" at bounding box center [538, 298] width 1022 height 407
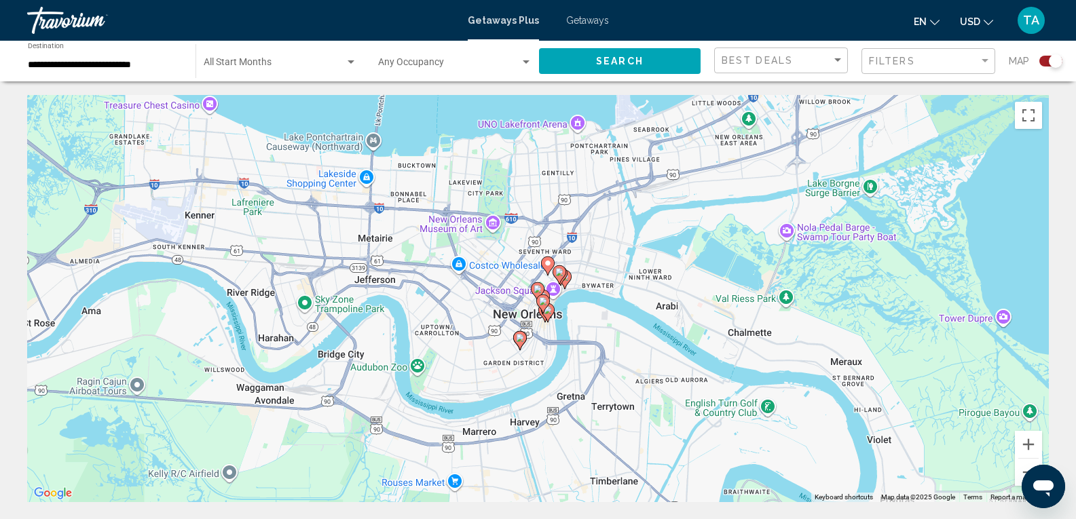
click at [554, 273] on gmp-advanced-marker "Main content" at bounding box center [548, 266] width 14 height 20
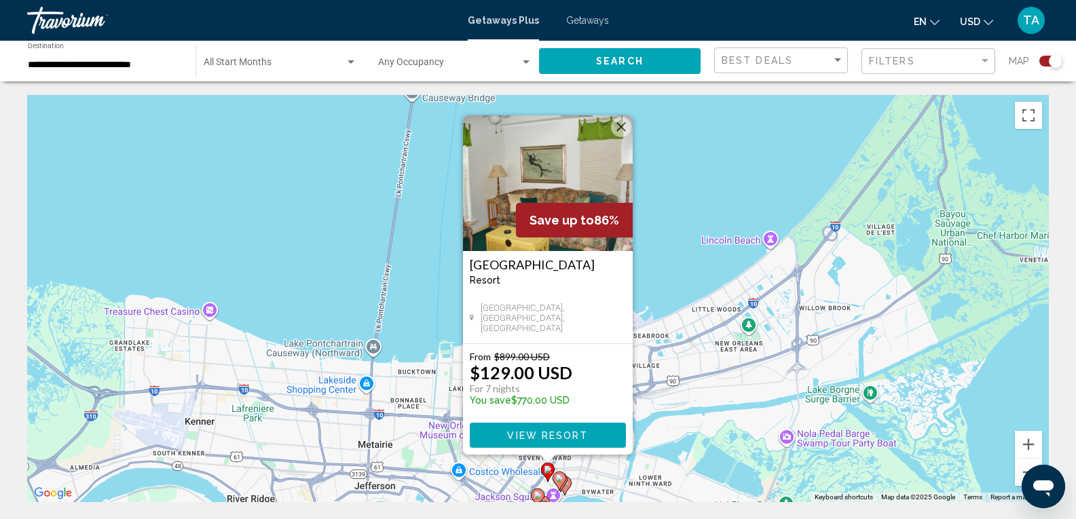
click at [613, 473] on div "To activate drag with keyboard, press Alt + Enter. Once in keyboard drag state,…" at bounding box center [538, 298] width 1022 height 407
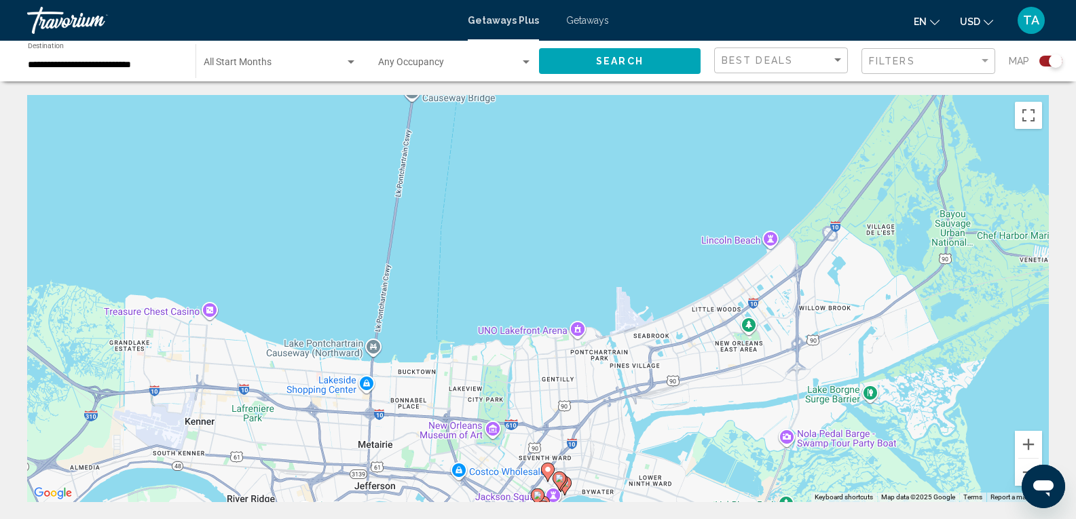
click at [562, 480] on image "Main content" at bounding box center [559, 479] width 8 height 8
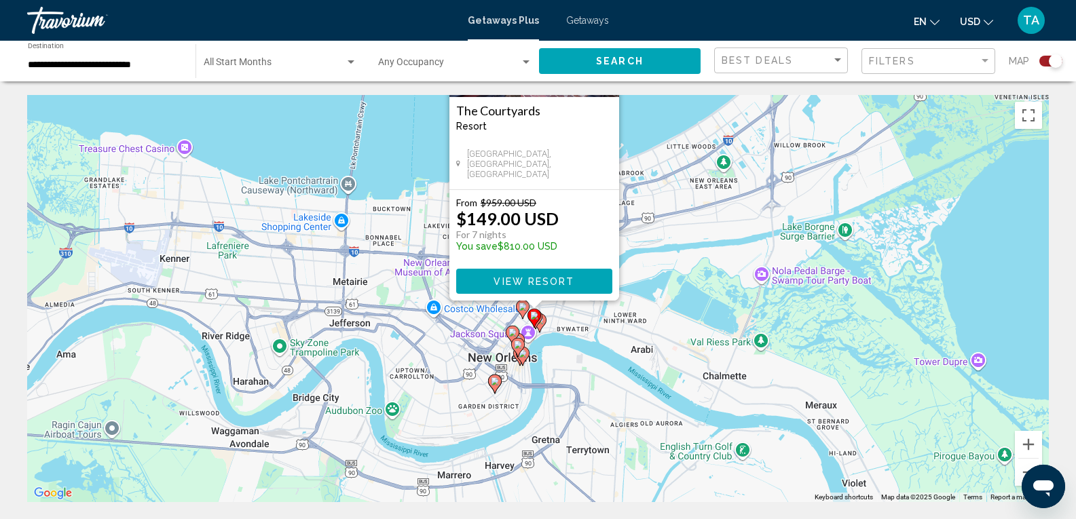
drag, startPoint x: 671, startPoint y: 453, endPoint x: 673, endPoint y: 230, distance: 222.7
click at [671, 231] on div "To activate drag with keyboard, press Alt + Enter. Once in keyboard drag state,…" at bounding box center [538, 298] width 1022 height 407
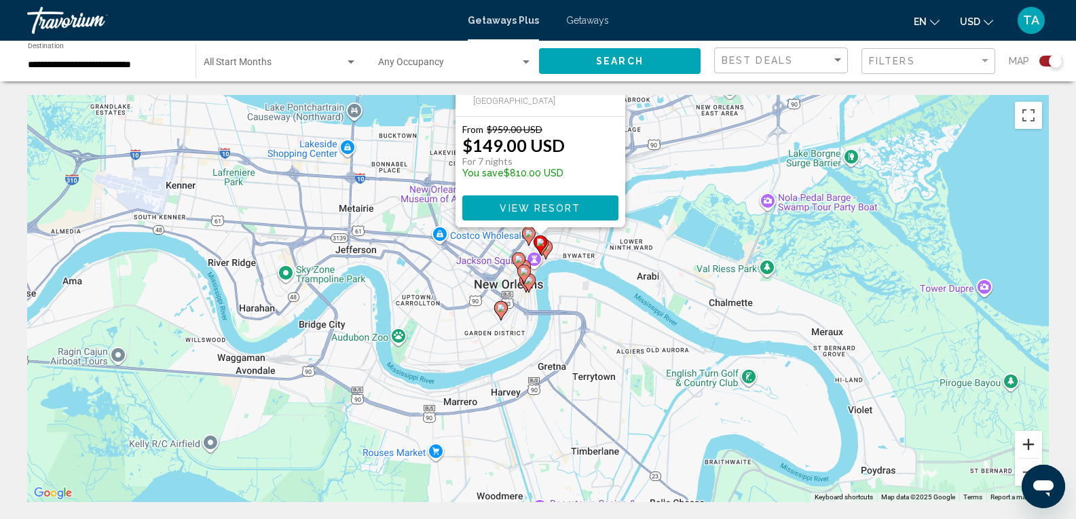
click at [1030, 440] on button "Zoom in" at bounding box center [1028, 444] width 27 height 27
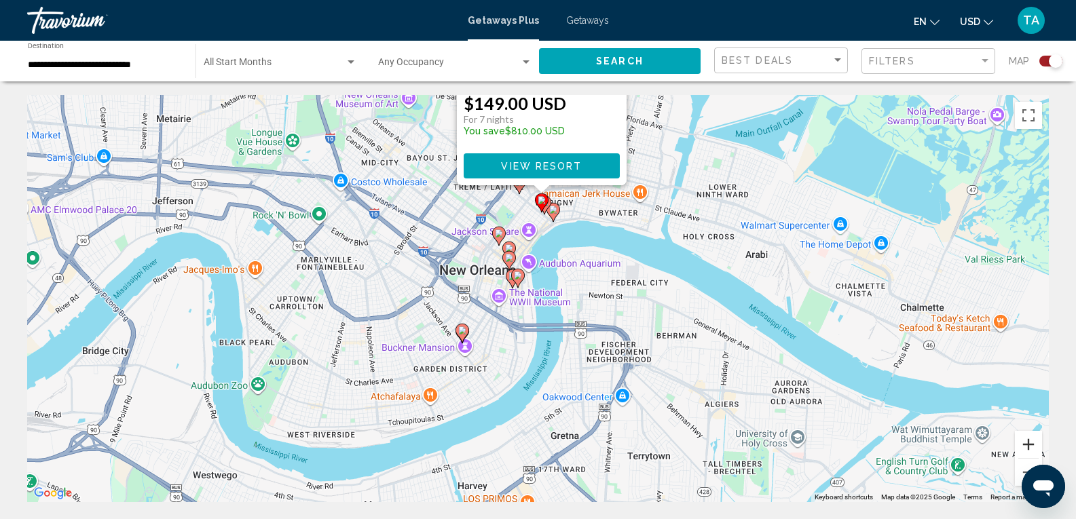
click at [1030, 440] on button "Zoom in" at bounding box center [1028, 444] width 27 height 27
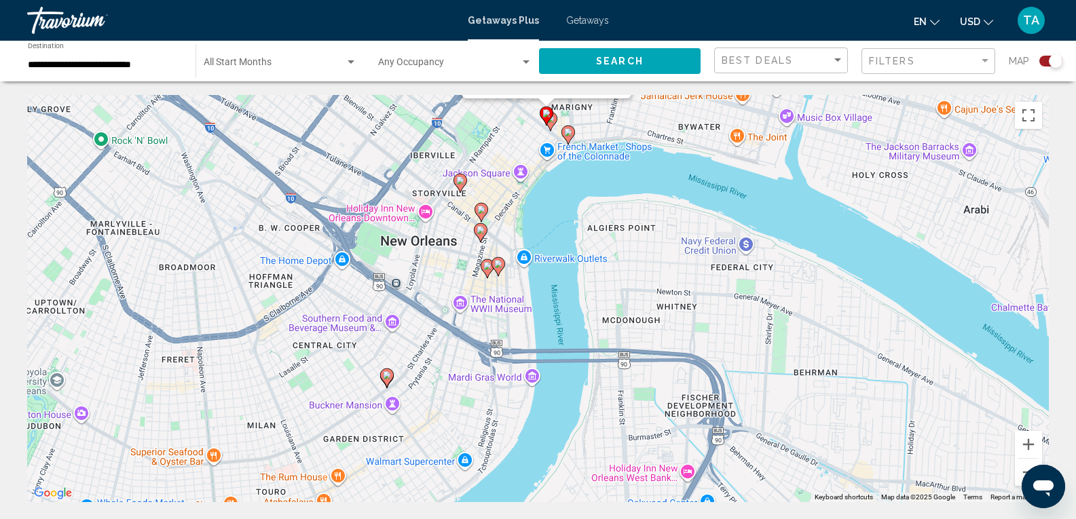
click at [553, 126] on icon "Main content" at bounding box center [551, 121] width 14 height 19
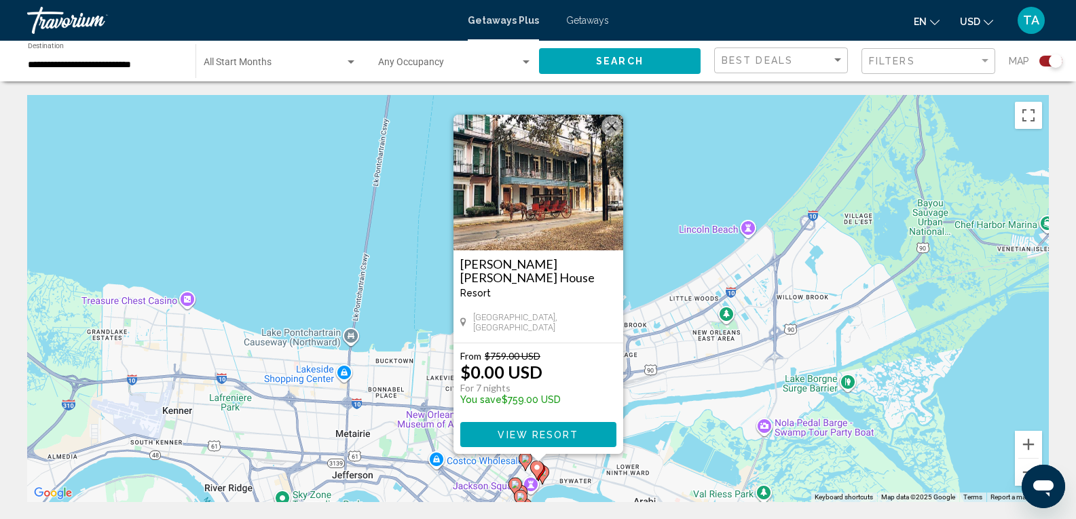
click at [518, 433] on span "View Resort" at bounding box center [538, 435] width 81 height 11
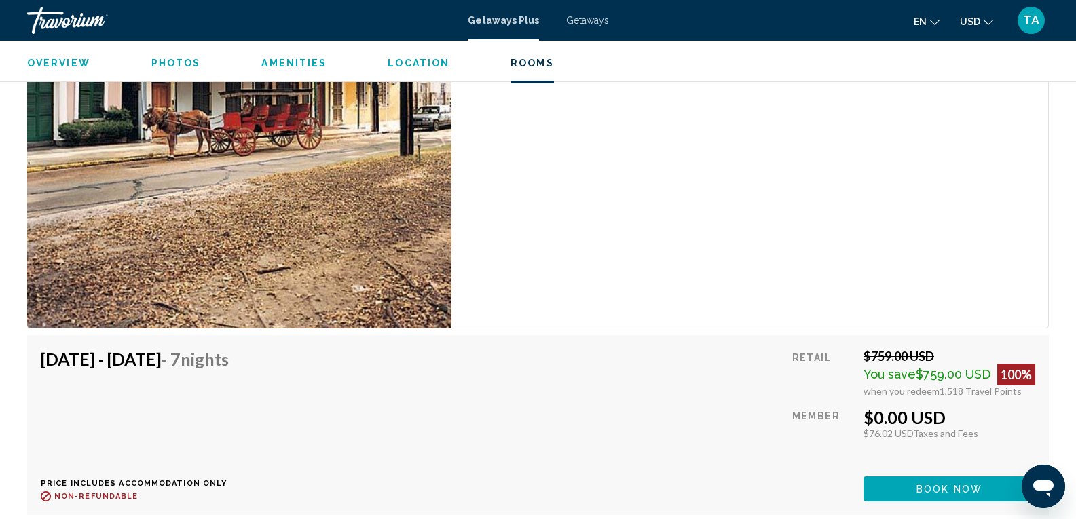
scroll to position [2308, 0]
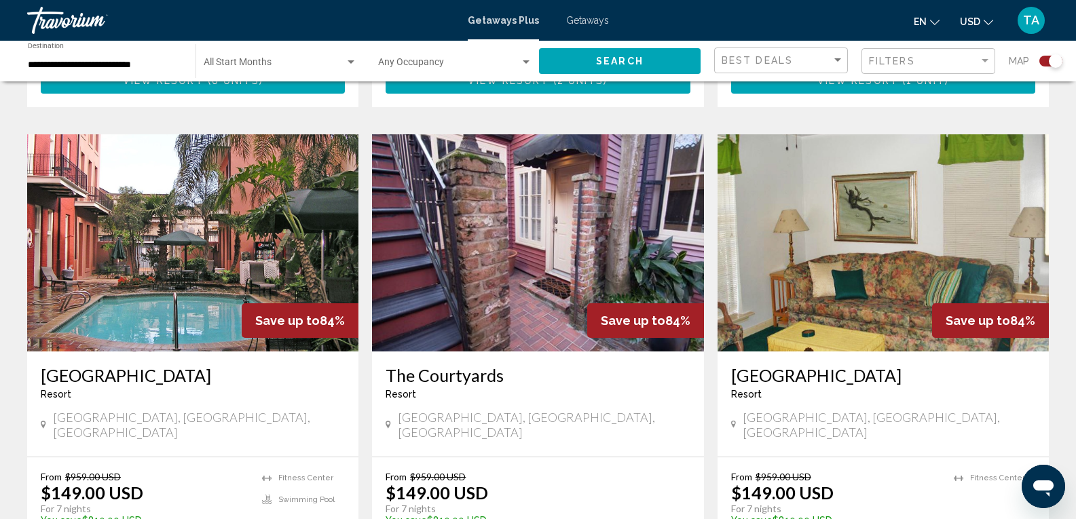
scroll to position [1426, 0]
